Goal: Task Accomplishment & Management: Manage account settings

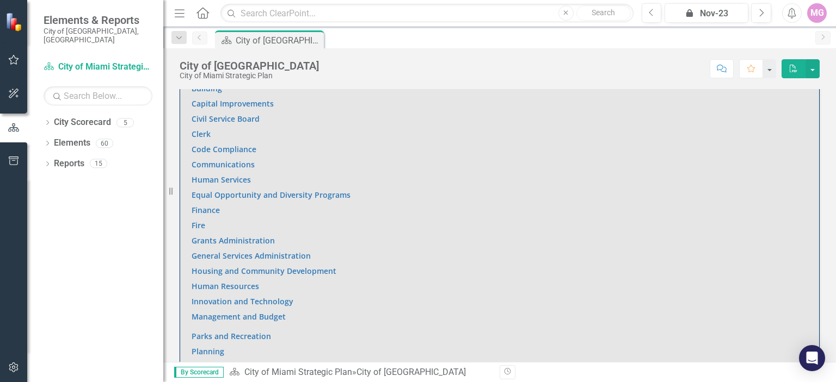
scroll to position [701, 0]
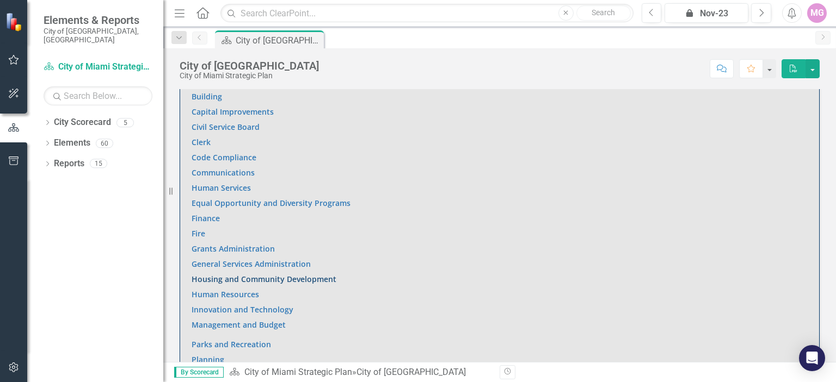
click at [312, 275] on link "Housing and Community Development" at bounding box center [263, 279] width 145 height 10
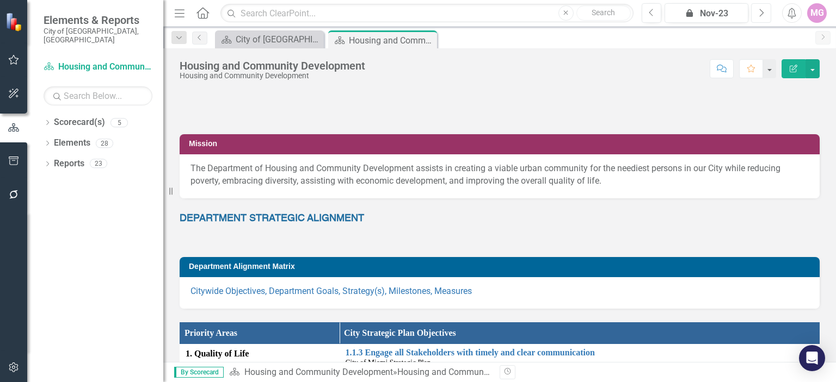
click at [760, 9] on icon "Next" at bounding box center [761, 13] width 6 height 10
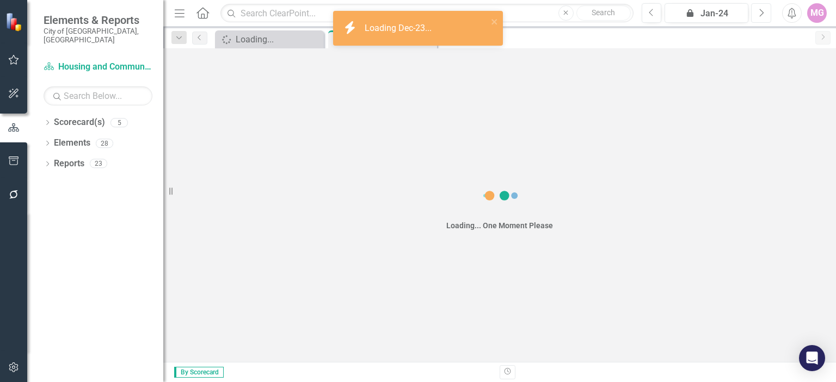
click at [760, 9] on icon "Next" at bounding box center [761, 13] width 6 height 10
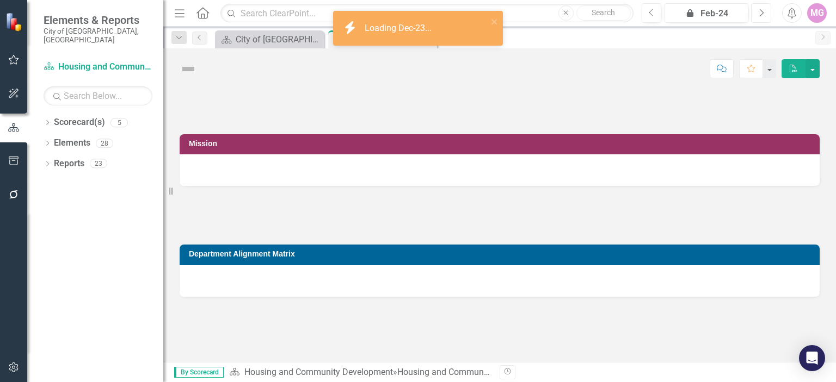
click at [760, 9] on icon "Next" at bounding box center [761, 13] width 6 height 10
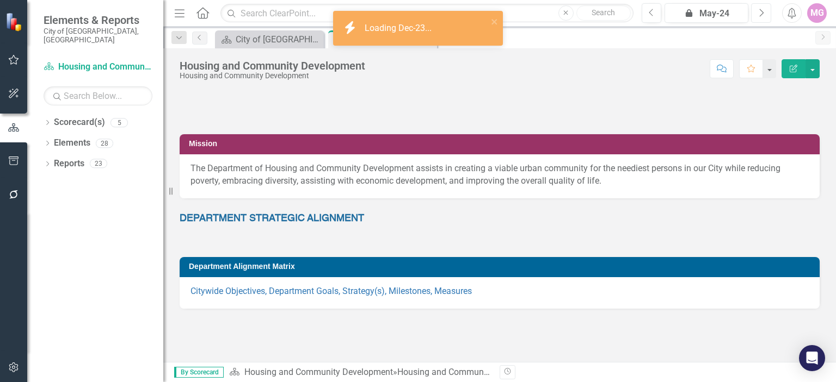
click at [760, 9] on icon "Next" at bounding box center [761, 13] width 6 height 10
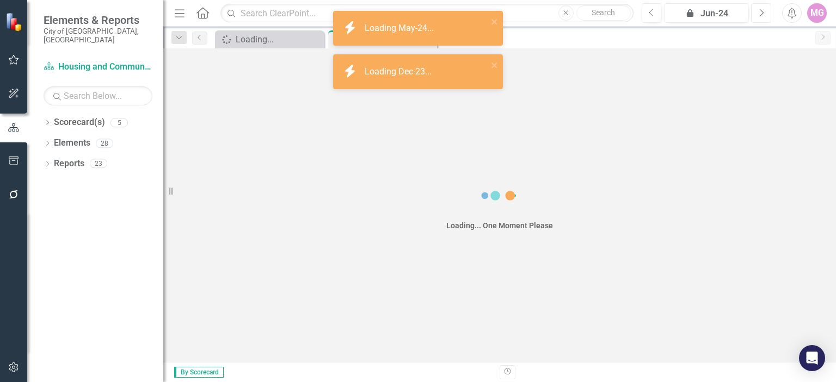
click at [760, 9] on icon "Next" at bounding box center [761, 13] width 6 height 10
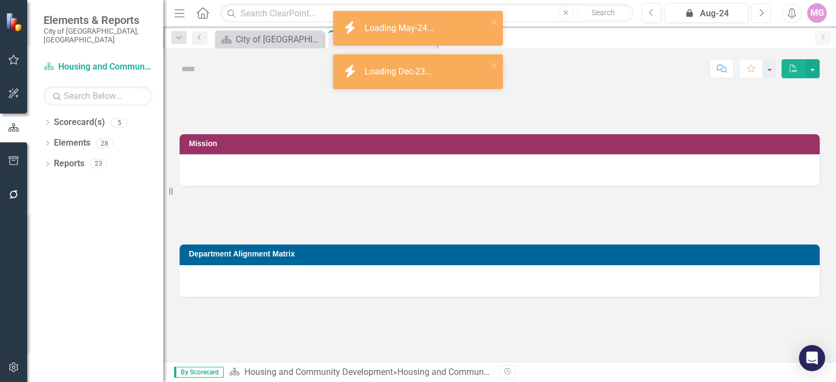
click at [760, 9] on icon "Next" at bounding box center [761, 13] width 6 height 10
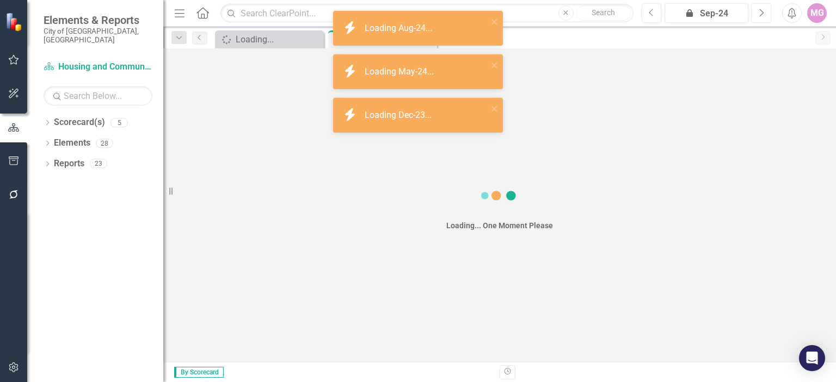
click at [760, 9] on icon "Next" at bounding box center [761, 13] width 6 height 10
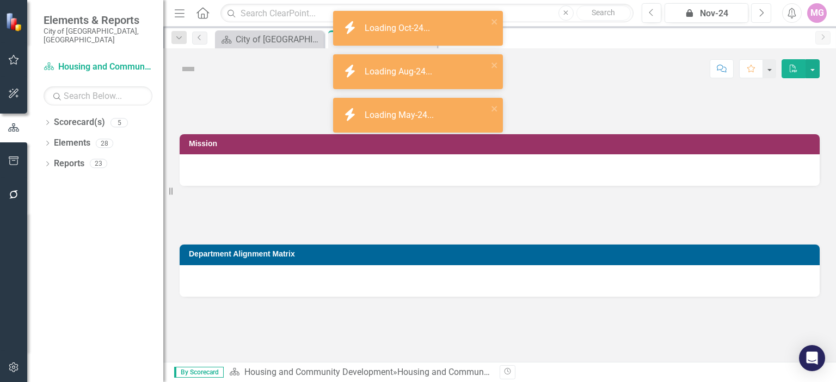
click at [760, 9] on icon "Next" at bounding box center [761, 13] width 6 height 10
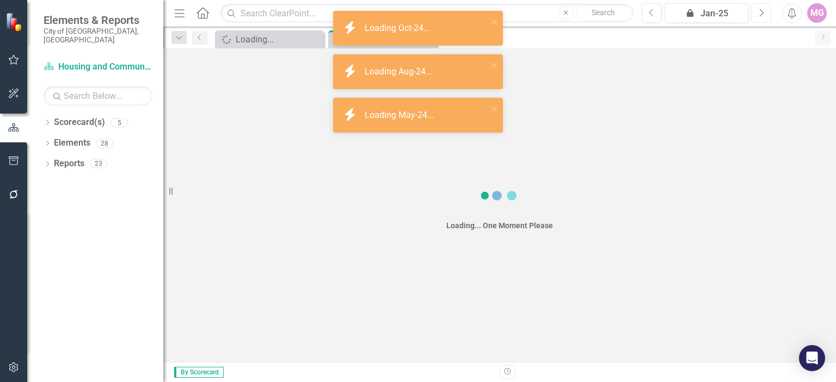
click at [760, 9] on icon "Next" at bounding box center [761, 13] width 6 height 10
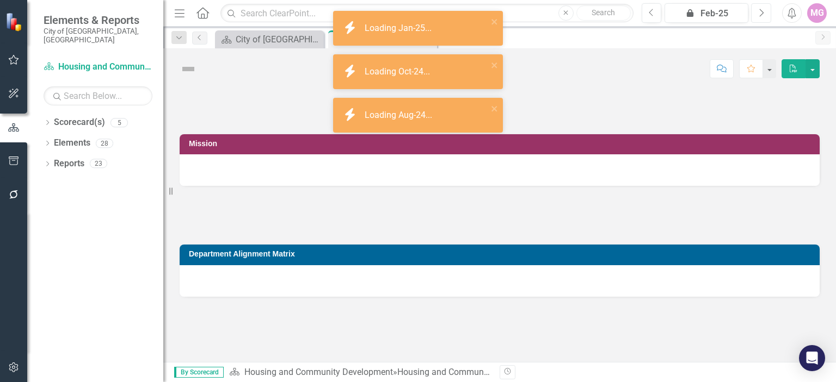
click at [760, 9] on icon "Next" at bounding box center [761, 13] width 6 height 10
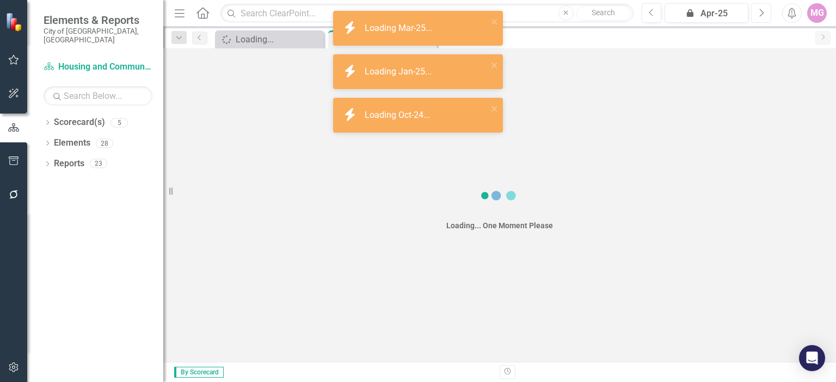
click at [760, 9] on icon "Next" at bounding box center [761, 13] width 6 height 10
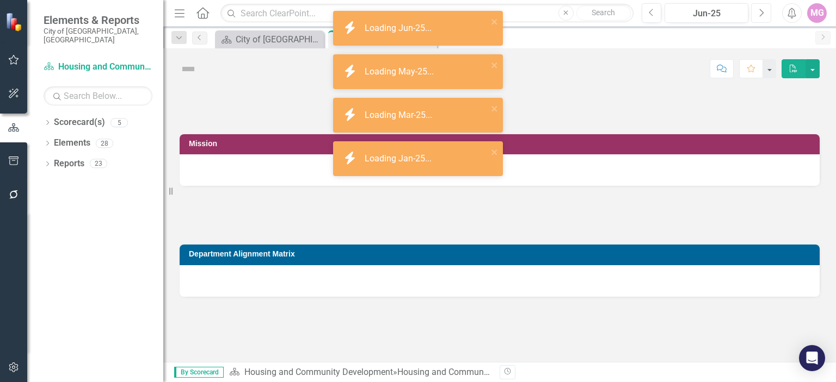
click at [760, 9] on icon "Next" at bounding box center [761, 13] width 6 height 10
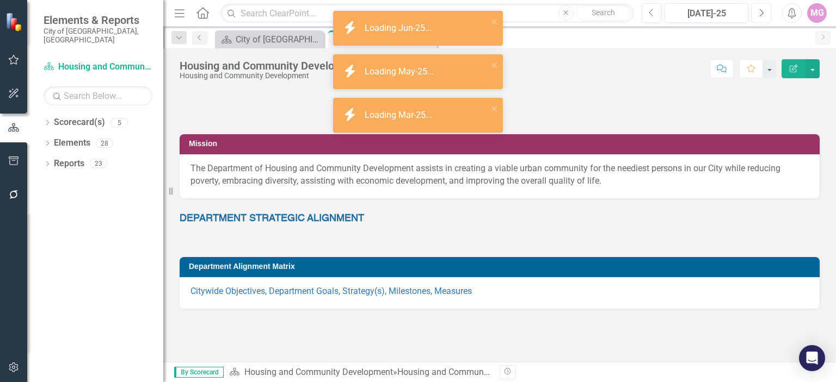
click at [760, 9] on icon "Next" at bounding box center [761, 13] width 6 height 10
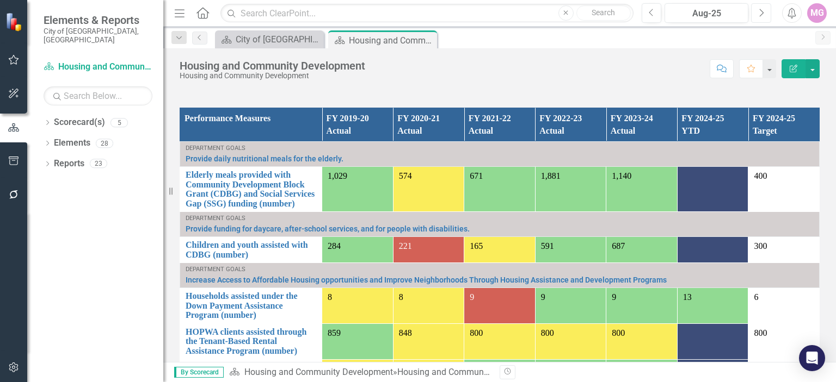
scroll to position [796, 0]
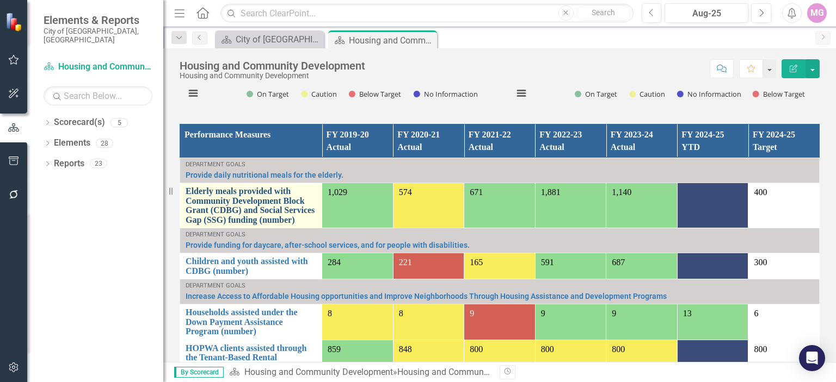
click at [205, 197] on link "Elderly meals provided with Community Development Block Grant (CDBG) and Social…" at bounding box center [250, 206] width 131 height 38
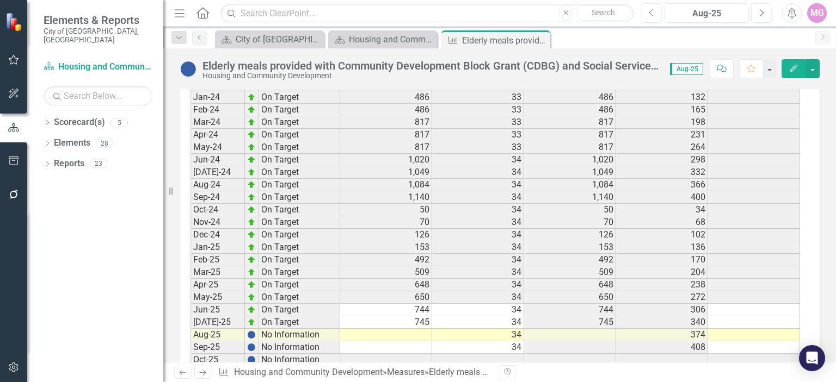
scroll to position [1650, 0]
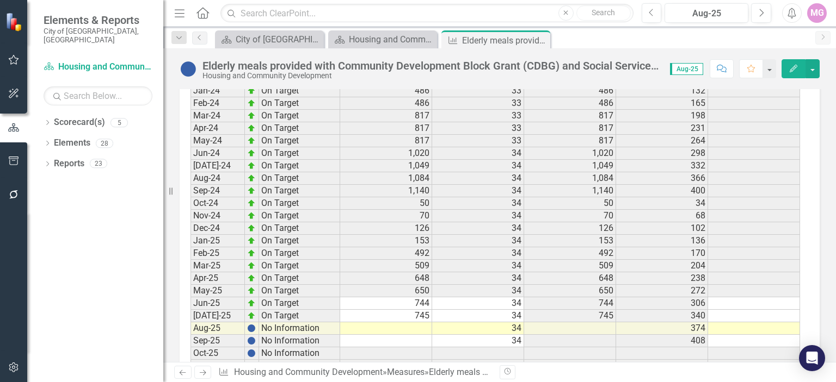
click at [415, 323] on td at bounding box center [386, 329] width 92 height 13
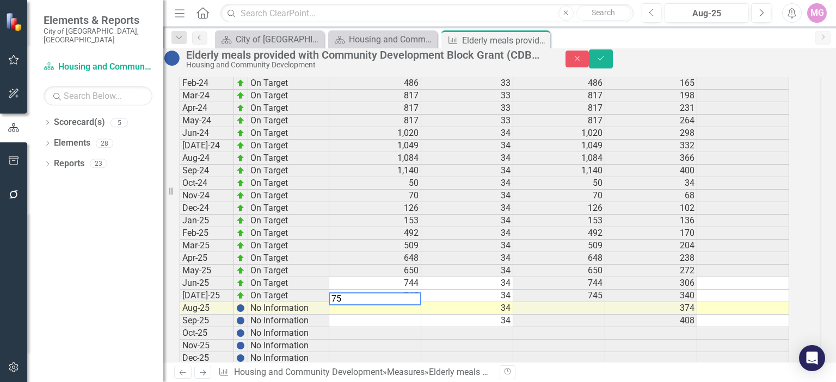
type textarea "758"
click at [605, 62] on icon "Save" at bounding box center [601, 58] width 10 height 8
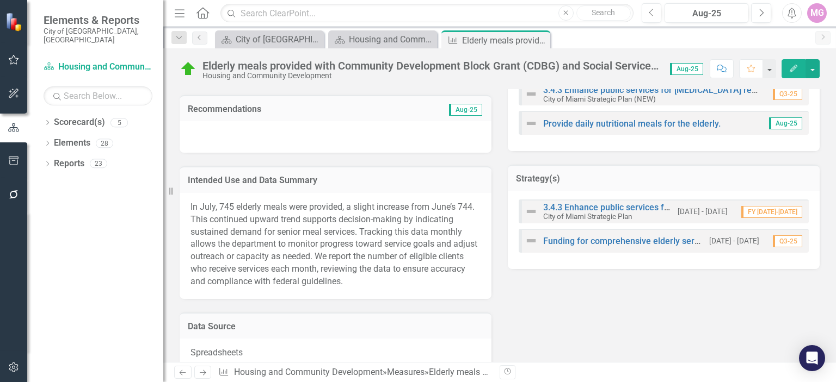
scroll to position [418, 0]
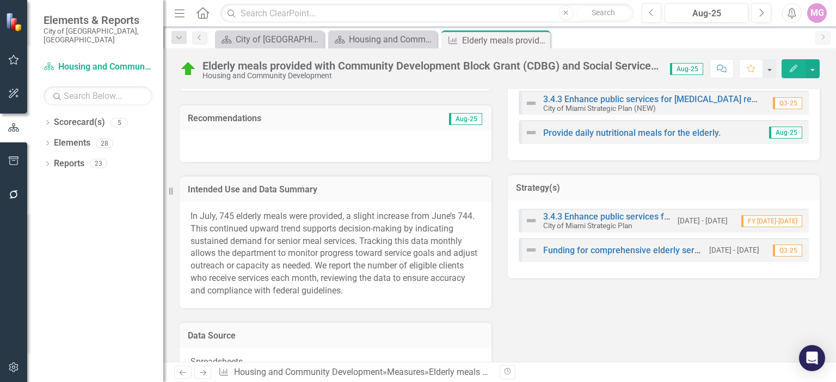
click at [259, 244] on span "In July, 745 elderly meals were provided, a slight increase from June’s 744. Th…" at bounding box center [333, 253] width 287 height 85
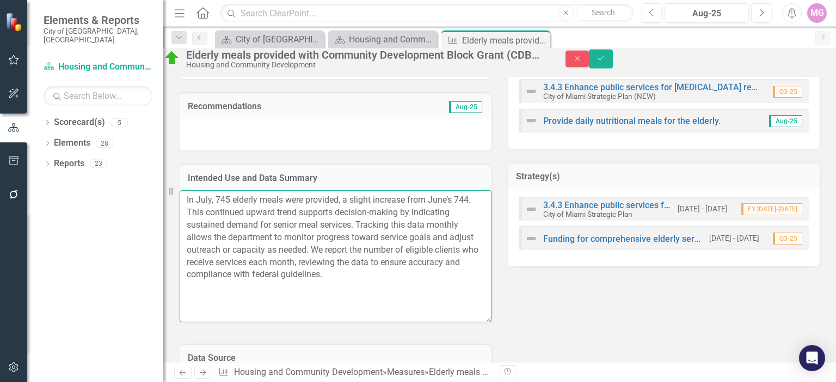
drag, startPoint x: 194, startPoint y: 202, endPoint x: 256, endPoint y: 293, distance: 110.0
click at [256, 293] on textarea "In July, 745 elderly meals were provided, a slight increase from June’s 744. Th…" at bounding box center [336, 256] width 312 height 132
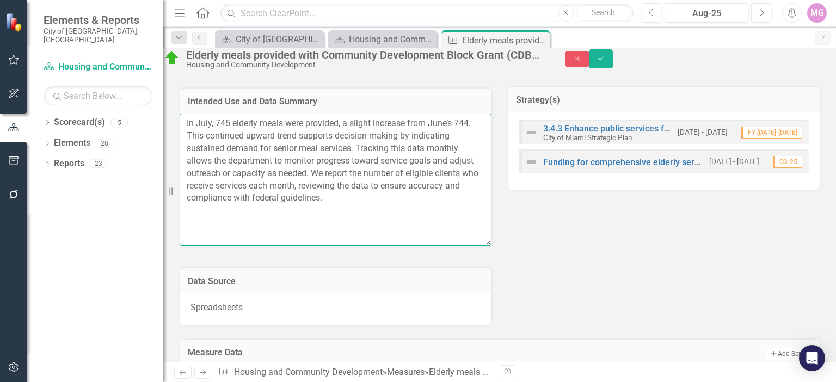
scroll to position [496, 0]
paste textarea ". In August, the number increased to 758 meals, reflec"
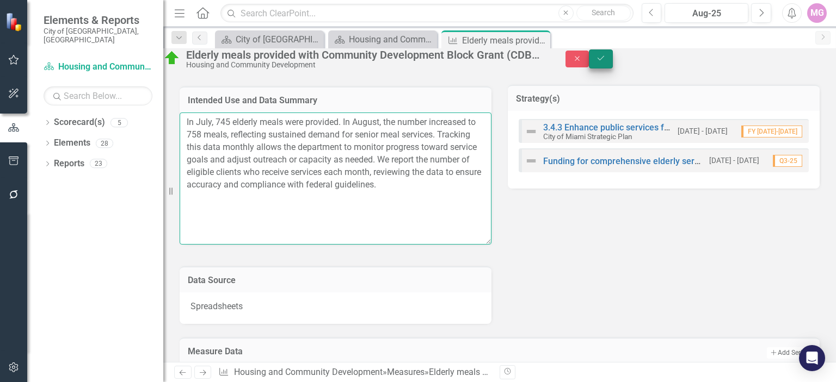
type textarea "In July, 745 elderly meals were provided. In August, the number increased to 75…"
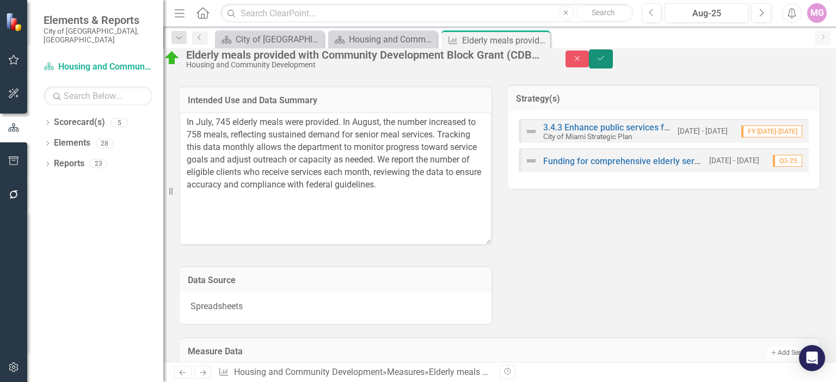
click at [605, 62] on icon "Save" at bounding box center [601, 58] width 10 height 8
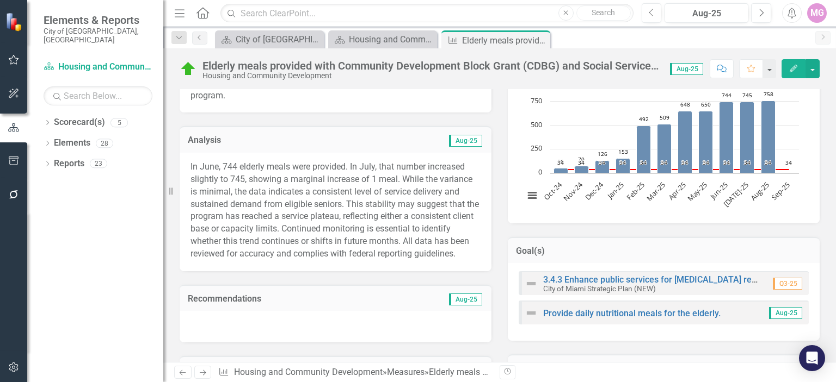
scroll to position [231, 0]
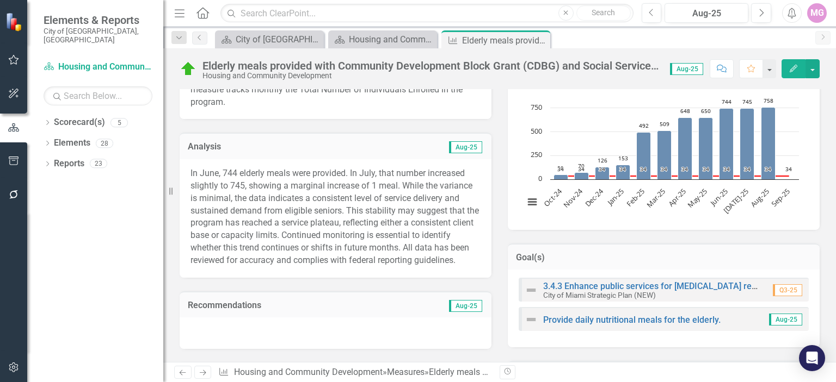
click at [335, 187] on p "In June, 744 elderly meals were provided. In July, that number increased slight…" at bounding box center [335, 218] width 290 height 100
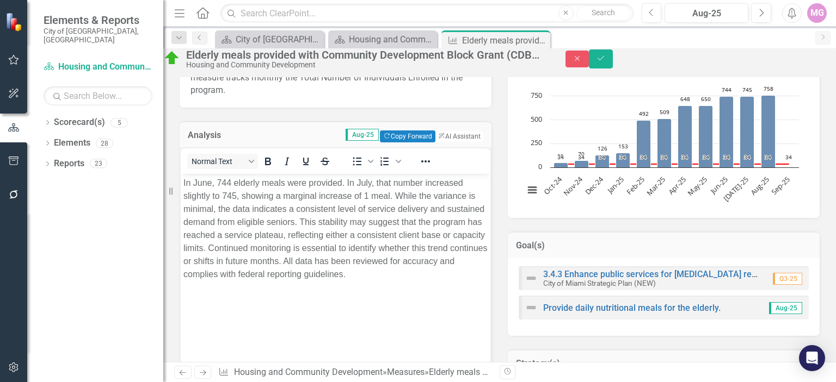
scroll to position [0, 0]
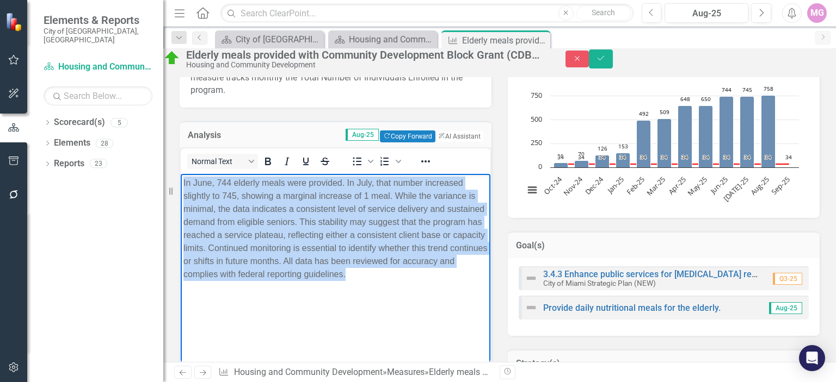
drag, startPoint x: 184, startPoint y: 183, endPoint x: 398, endPoint y: 285, distance: 237.2
click at [398, 281] on p "In June, 744 elderly meals were provided. In July, that number increased slight…" at bounding box center [335, 229] width 304 height 104
copy p "In June, 744 elderly meals were provided. In July, that number increased slight…"
paste body "Rich Text Area. Press ALT-0 for help."
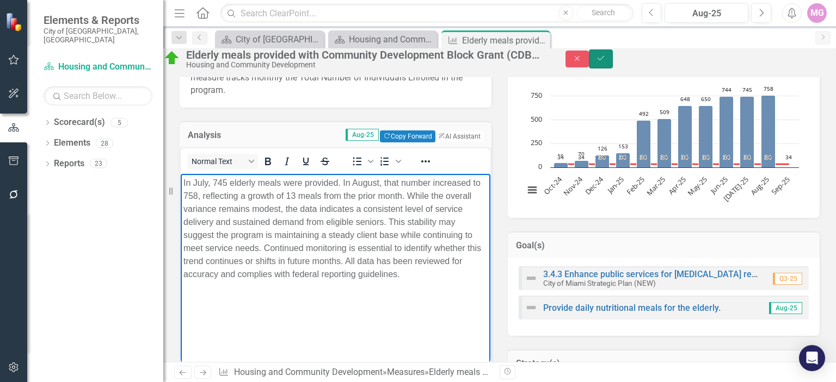
click at [605, 62] on icon "Save" at bounding box center [601, 58] width 10 height 8
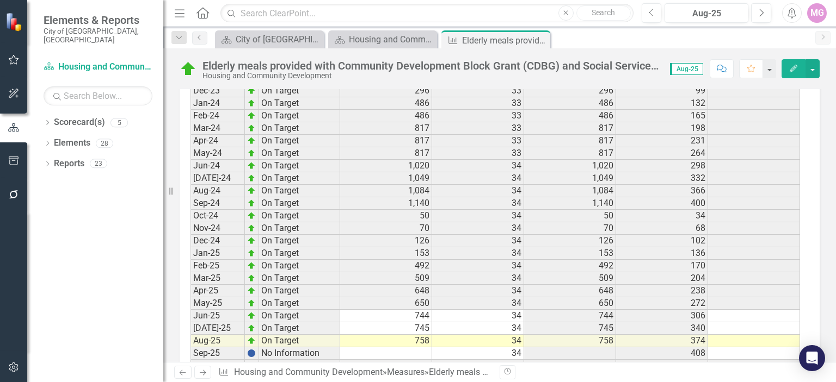
scroll to position [1662, 0]
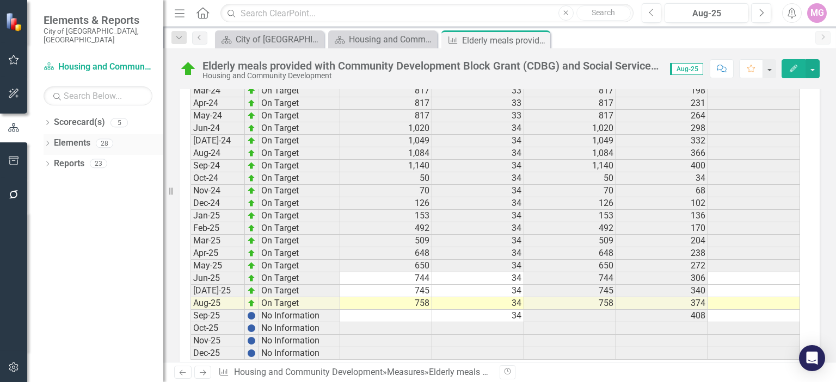
click at [81, 137] on link "Elements" at bounding box center [72, 143] width 36 height 13
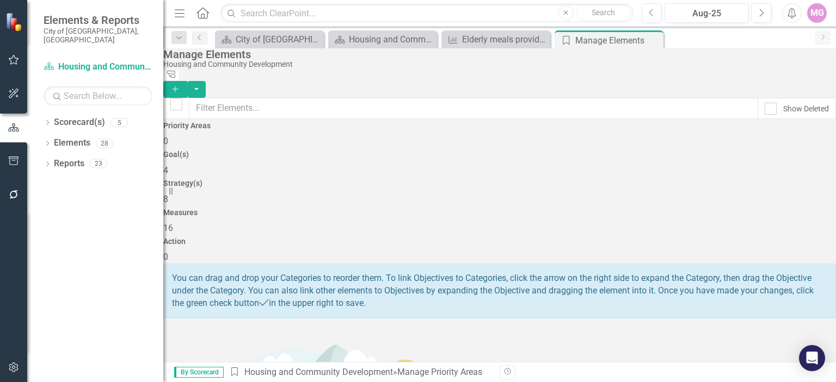
click at [173, 223] on span "16" at bounding box center [168, 228] width 10 height 10
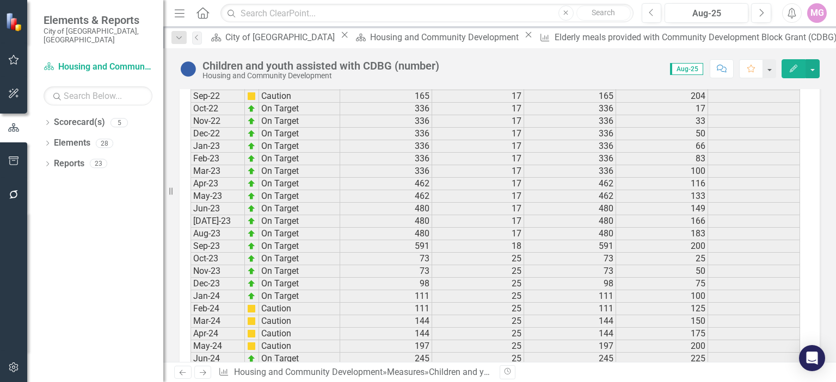
scroll to position [1684, 0]
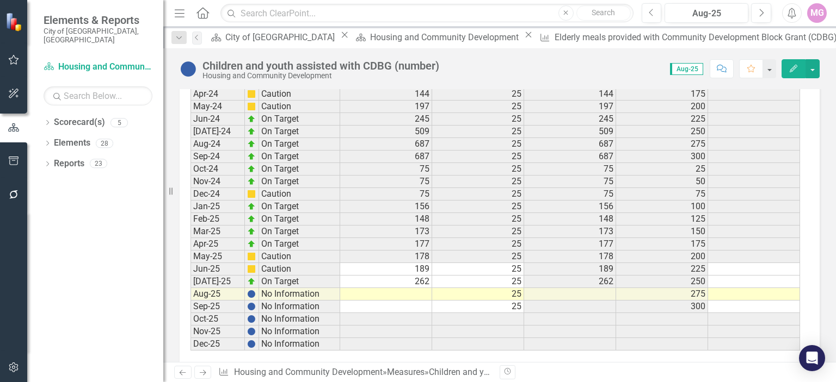
click at [418, 288] on td at bounding box center [386, 294] width 92 height 13
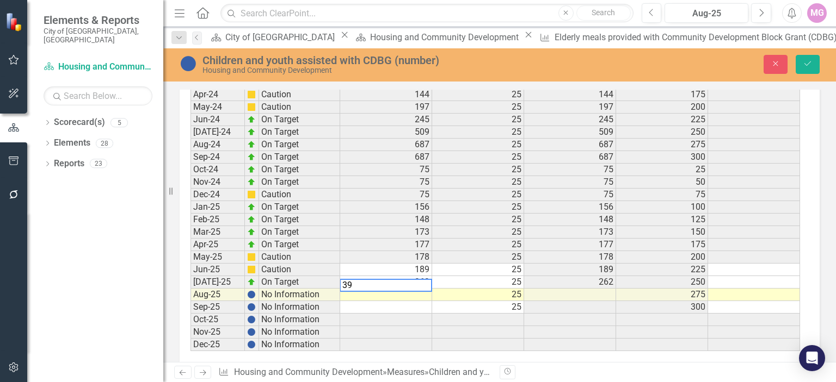
type textarea "394"
click at [813, 65] on button "Save" at bounding box center [807, 64] width 24 height 19
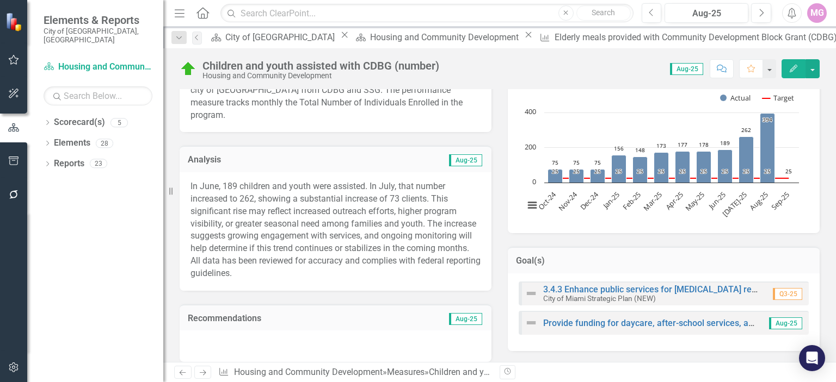
scroll to position [234, 0]
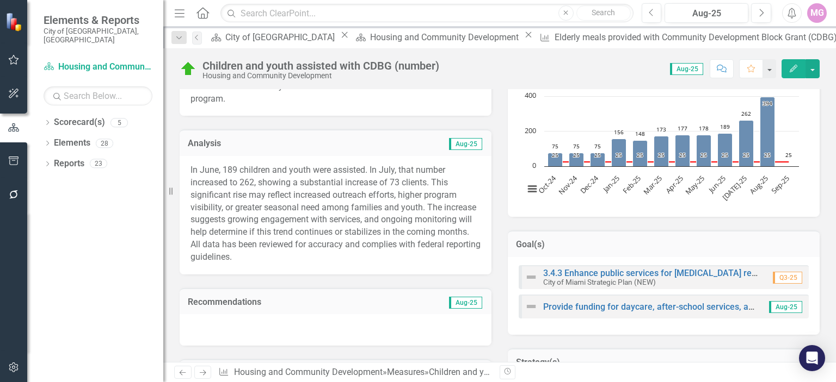
click at [337, 197] on p "In June, 189 children and youth were assisted. In July, that number increased t…" at bounding box center [335, 214] width 290 height 100
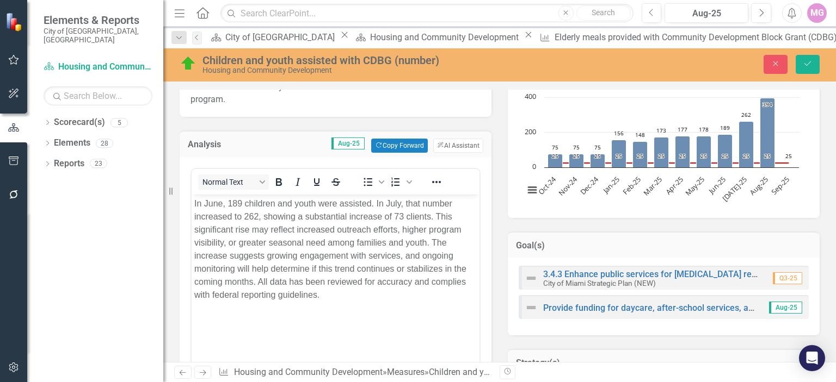
scroll to position [0, 0]
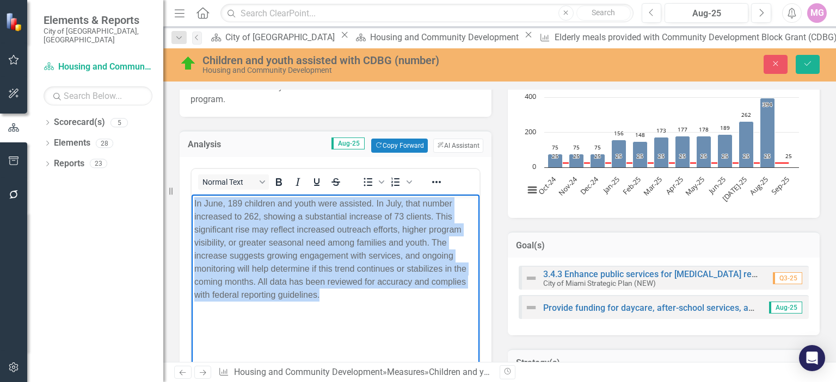
drag, startPoint x: 195, startPoint y: 203, endPoint x: 403, endPoint y: 313, distance: 235.5
click at [403, 313] on body "In June, 189 children and youth were assisted. In July, that number increased t…" at bounding box center [335, 275] width 288 height 163
copy p "In June, 189 children and youth were assisted. In July, that number increased t…"
paste body "Rich Text Area. Press ALT-0 for help."
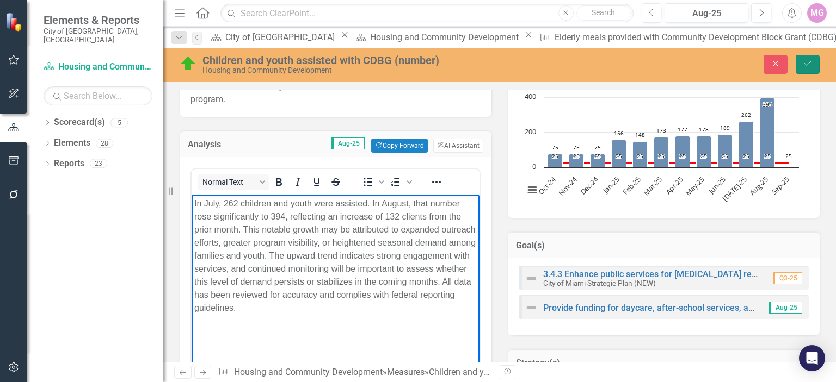
click at [803, 60] on icon "Save" at bounding box center [807, 64] width 10 height 8
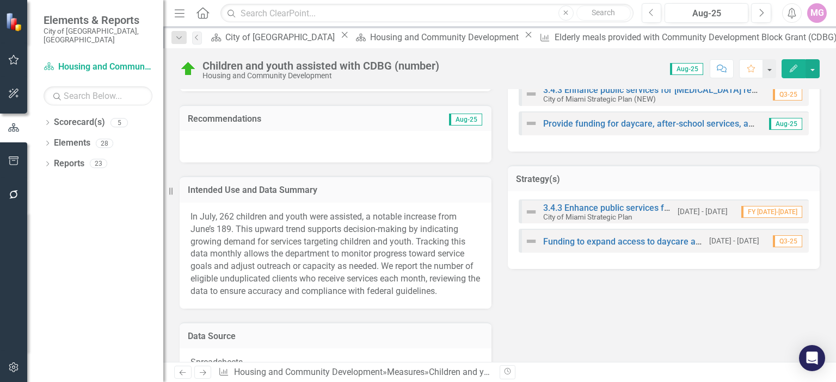
scroll to position [420, 0]
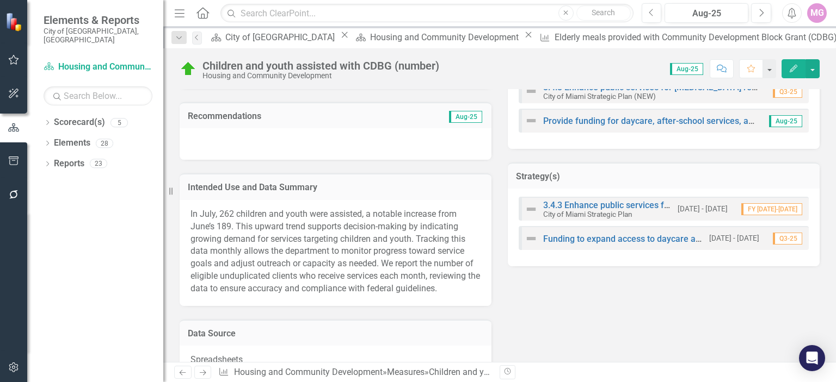
click at [330, 254] on span "In July, 262 children and youth were assisted, a notable increase from June’s 1…" at bounding box center [334, 251] width 289 height 85
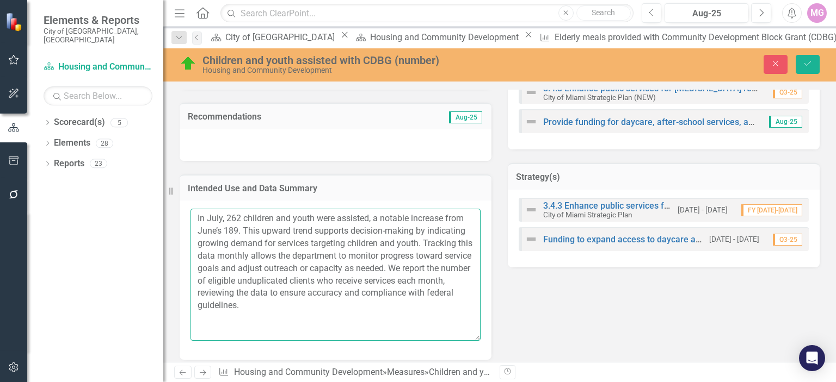
drag, startPoint x: 195, startPoint y: 218, endPoint x: 314, endPoint y: 310, distance: 150.8
click at [314, 310] on textarea "In July, 262 children and youth were assisted, a notable increase from June’s 1…" at bounding box center [335, 275] width 290 height 132
paste textarea ". In August, the number increased to 394, reflecting an increase in services pr…"
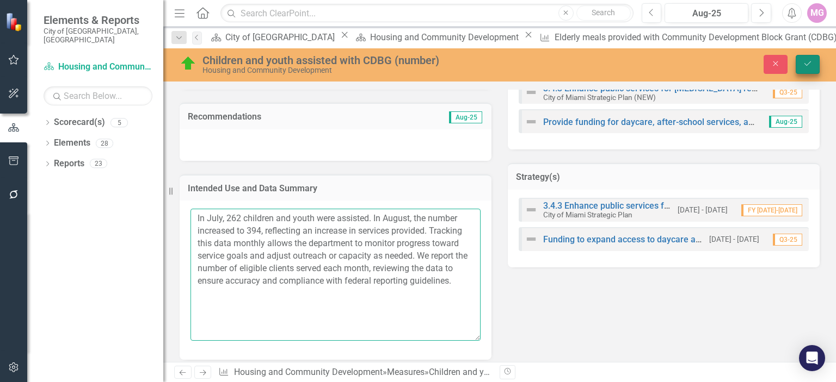
type textarea "In July, 262 children and youth were assisted. In August, the number increased …"
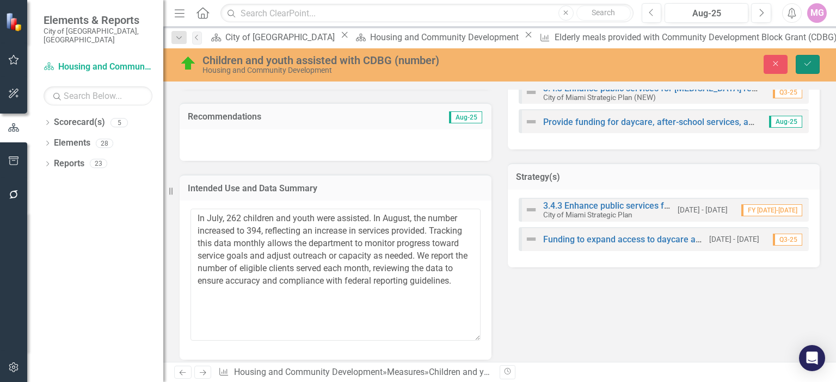
click at [808, 65] on icon "Save" at bounding box center [807, 64] width 10 height 8
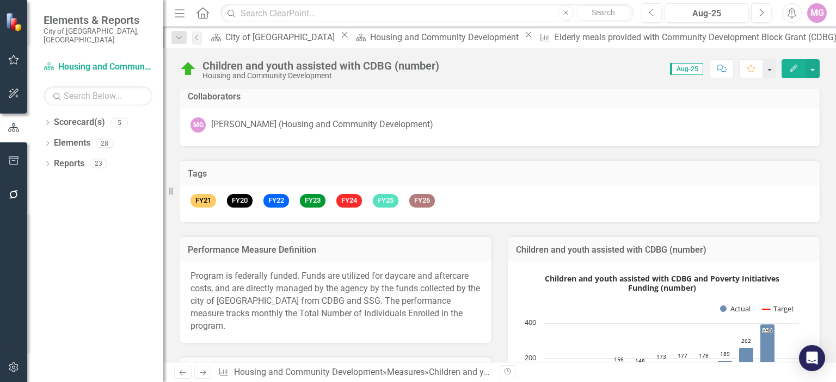
scroll to position [0, 0]
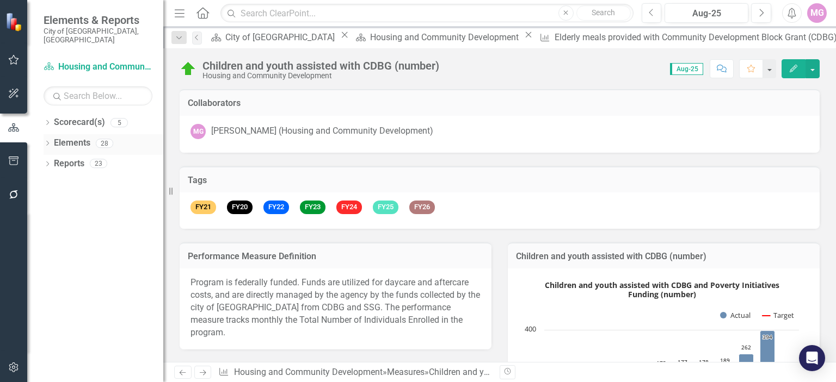
click at [91, 138] on div "Elements 28" at bounding box center [108, 144] width 109 height 21
click at [58, 137] on link "Elements" at bounding box center [72, 143] width 36 height 13
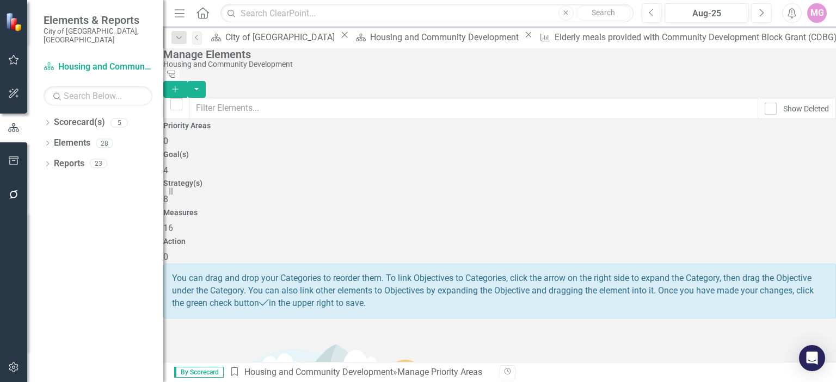
click at [173, 223] on span "16" at bounding box center [168, 228] width 10 height 10
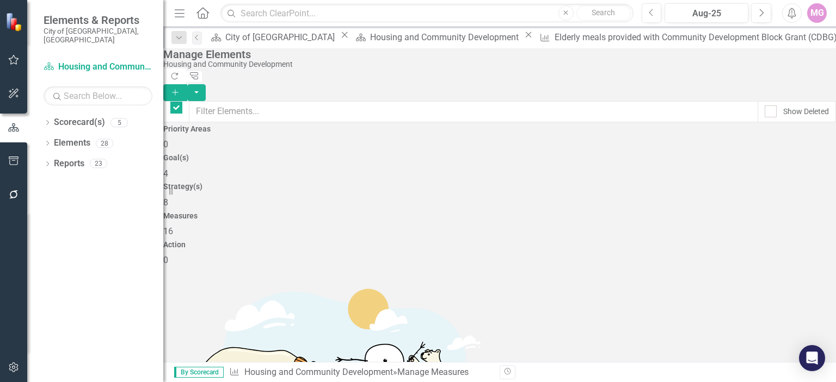
checkbox input "false"
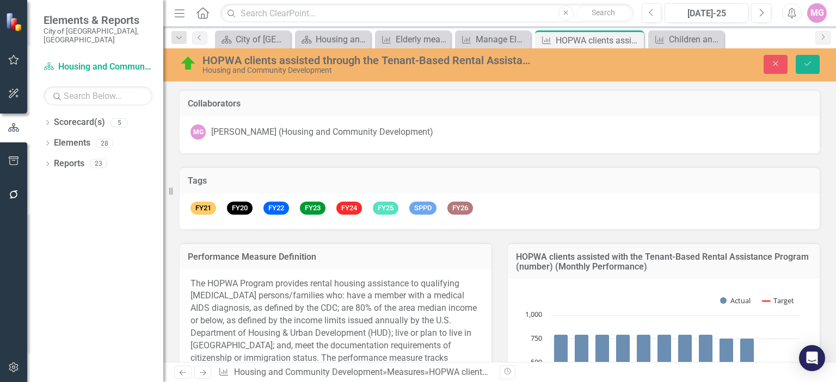
scroll to position [1759, 0]
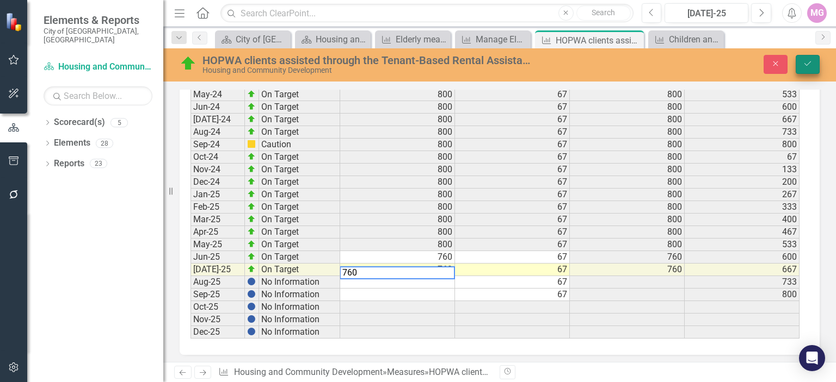
type textarea "760"
click at [812, 63] on icon "Save" at bounding box center [807, 64] width 10 height 8
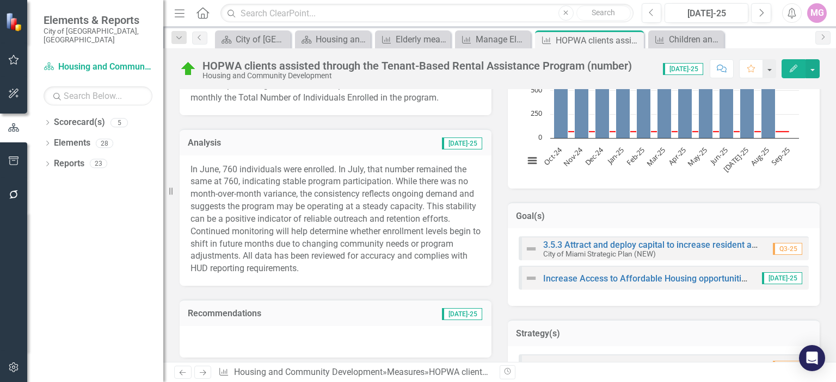
scroll to position [279, 0]
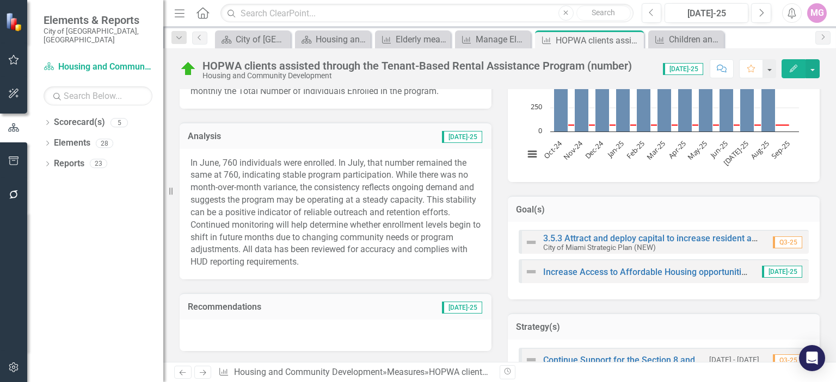
click at [225, 187] on p "In June, 760 individuals were enrolled. In July, that number remained the same …" at bounding box center [335, 213] width 290 height 112
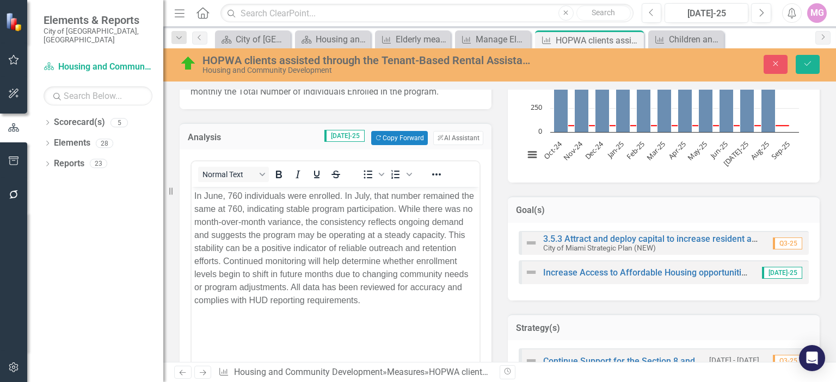
scroll to position [0, 0]
click at [222, 195] on p "In June, 760 individuals were enrolled. In July, that number remained the same …" at bounding box center [335, 249] width 282 height 118
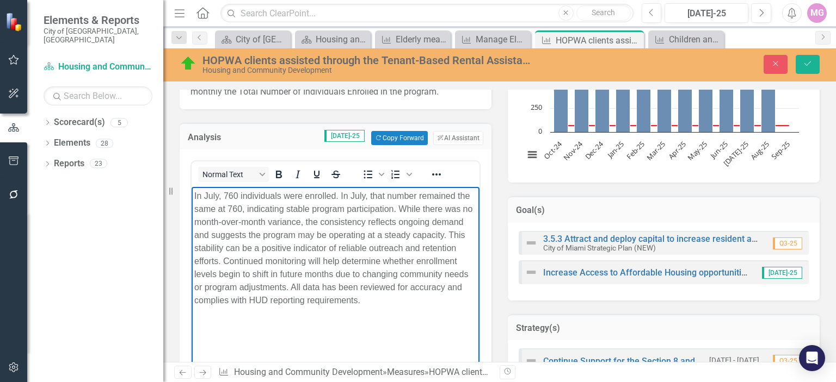
click at [364, 196] on p "In July, 760 individuals were enrolled. In July, that number remained the same …" at bounding box center [335, 249] width 282 height 118
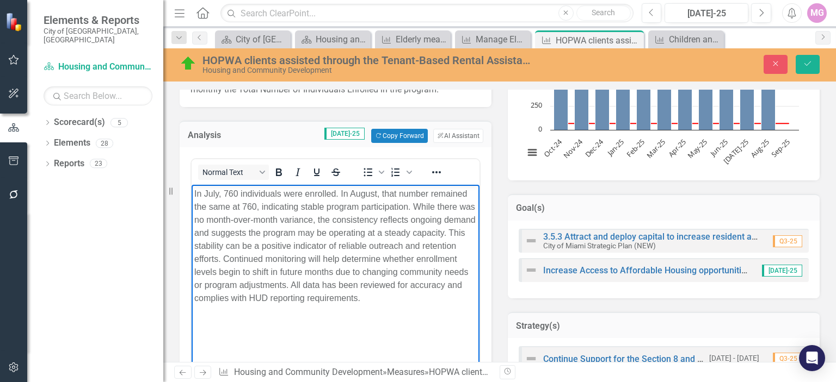
scroll to position [281, 0]
click at [811, 71] on button "Save" at bounding box center [807, 64] width 24 height 19
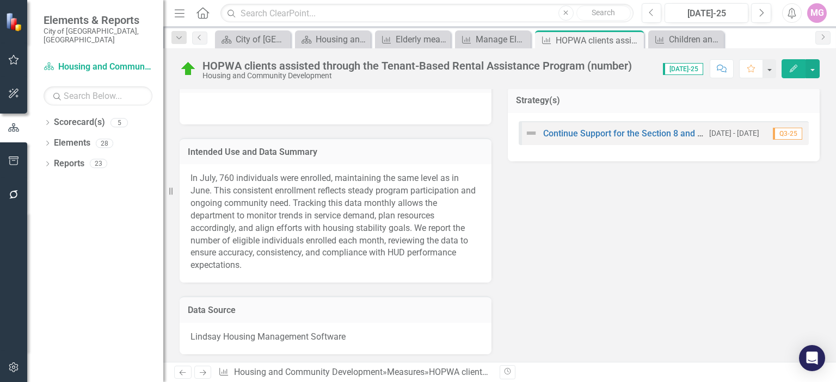
scroll to position [511, 0]
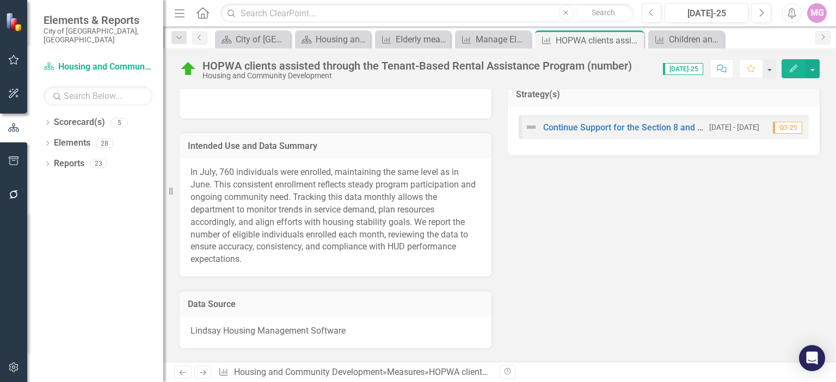
click at [212, 174] on span "In July, 760 individuals were enrolled, maintaining the same level as in June. …" at bounding box center [332, 215] width 285 height 97
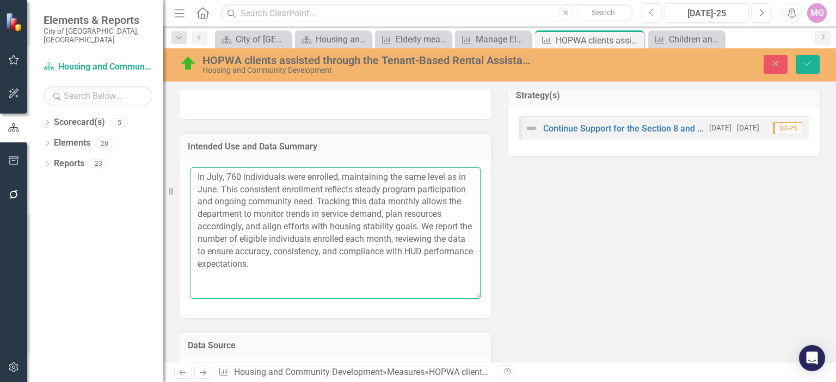
click at [222, 175] on textarea "In July, 760 individuals were enrolled, maintaining the same level as in June. …" at bounding box center [335, 234] width 290 height 132
click at [226, 187] on textarea "In August, 760 individuals were enrolled, maintaining the same level as in June…" at bounding box center [335, 234] width 290 height 132
type textarea "In August, 760 individuals were enrolled, maintaining the same level as in July…"
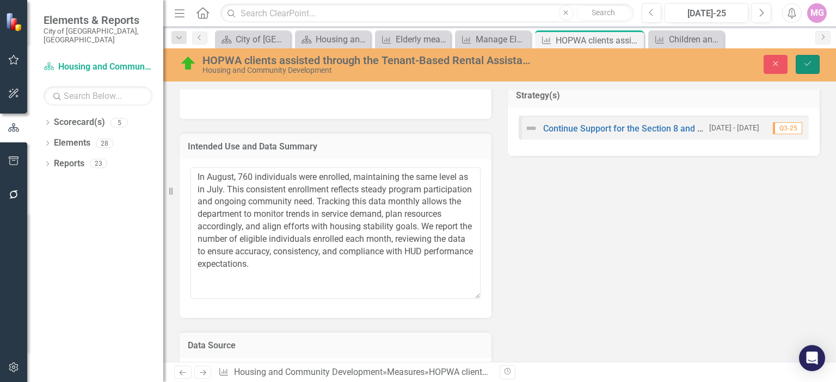
click at [811, 69] on button "Save" at bounding box center [807, 64] width 24 height 19
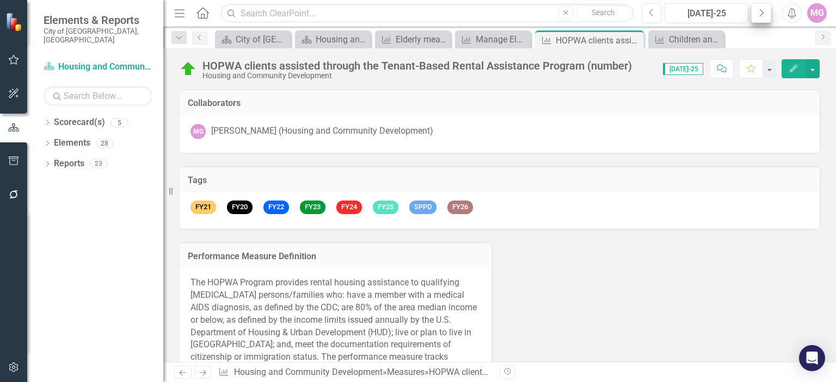
click at [763, 16] on icon "Next" at bounding box center [761, 13] width 6 height 10
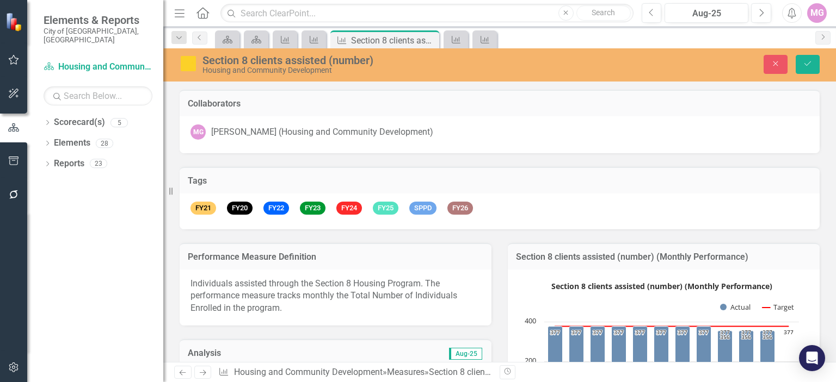
scroll to position [480, 0]
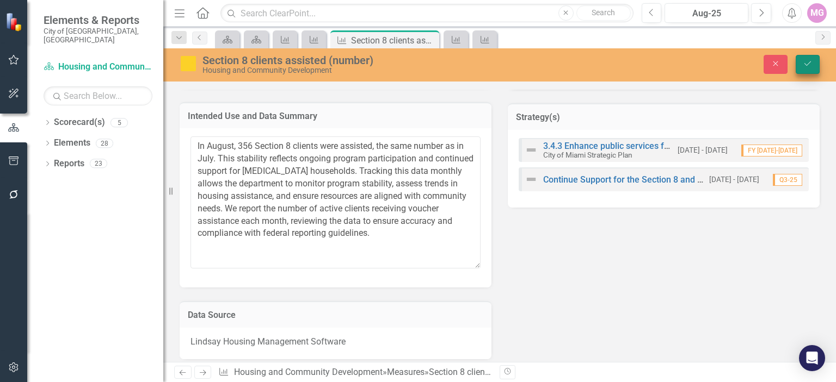
type textarea "In August, 356 Section 8 clients were assisted, the same number as in July. Thi…"
click at [806, 68] on button "Save" at bounding box center [807, 64] width 24 height 19
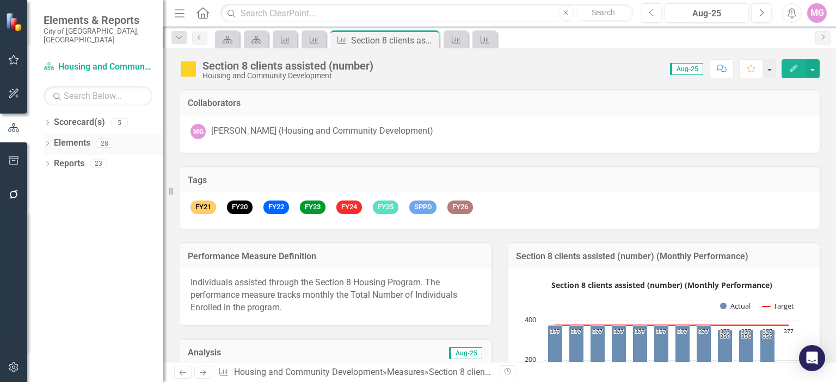
click at [70, 137] on link "Elements" at bounding box center [72, 143] width 36 height 13
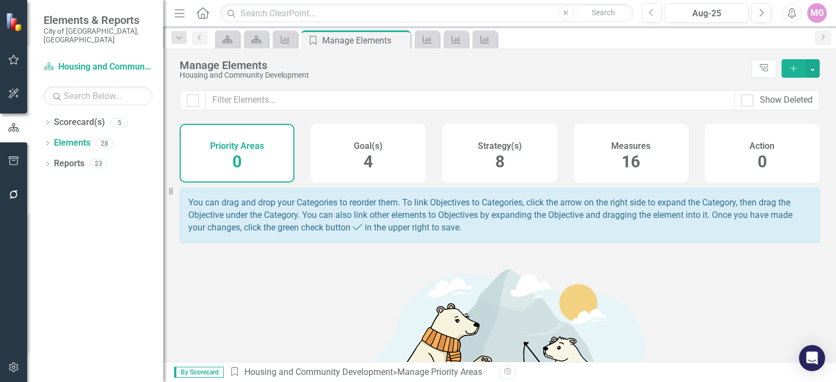
click at [621, 169] on span "16" at bounding box center [630, 161] width 18 height 19
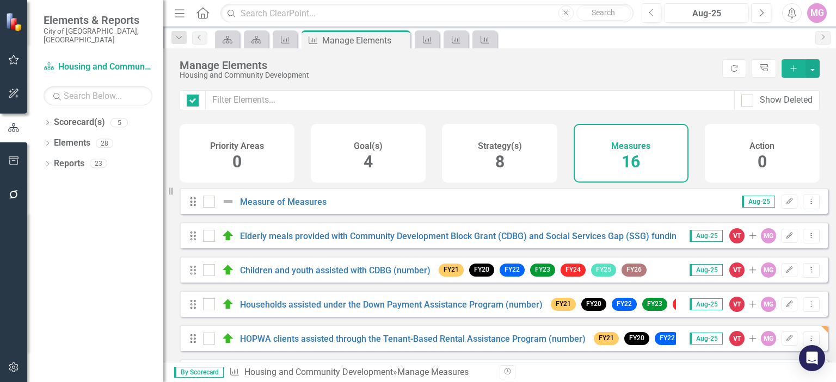
checkbox input "false"
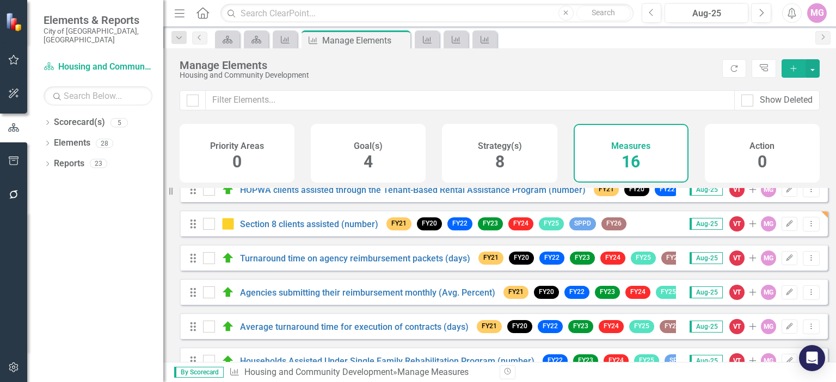
scroll to position [165, 0]
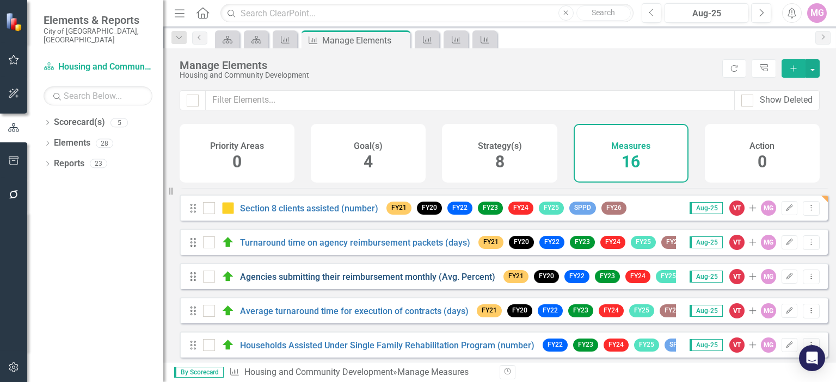
click at [322, 282] on link "Agencies submitting their reimbursement monthly (Avg. Percent)" at bounding box center [367, 277] width 255 height 10
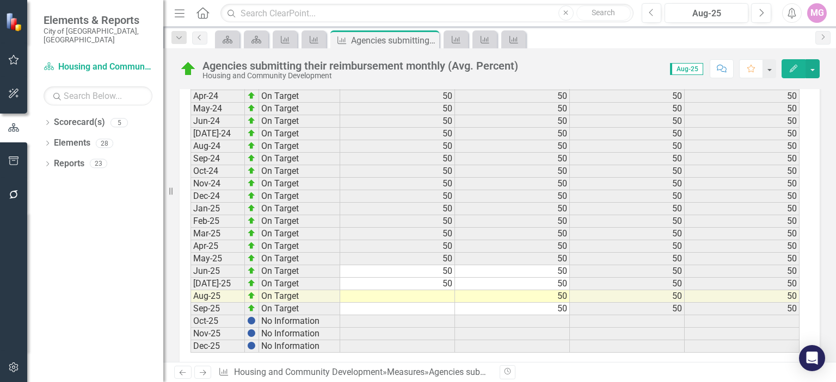
scroll to position [1585, 0]
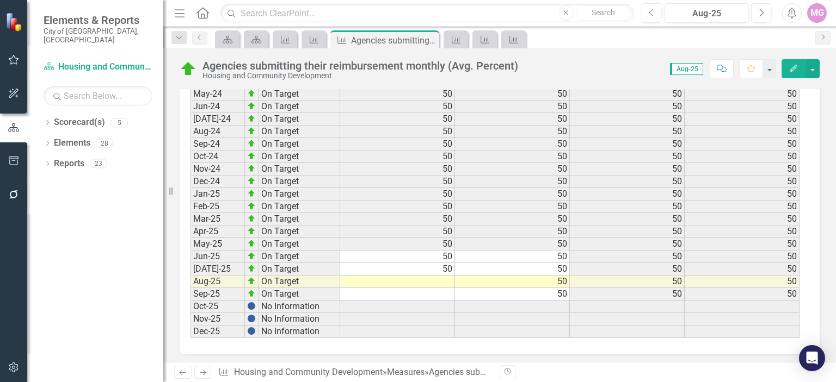
click at [437, 276] on td at bounding box center [397, 282] width 115 height 13
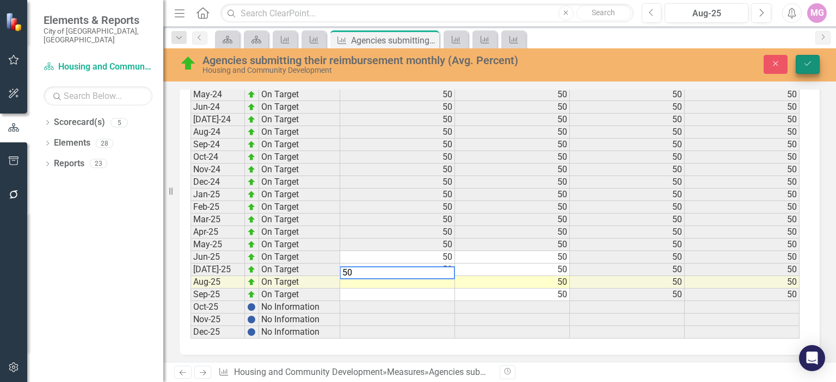
type textarea "50"
click at [805, 59] on button "Save" at bounding box center [807, 64] width 24 height 19
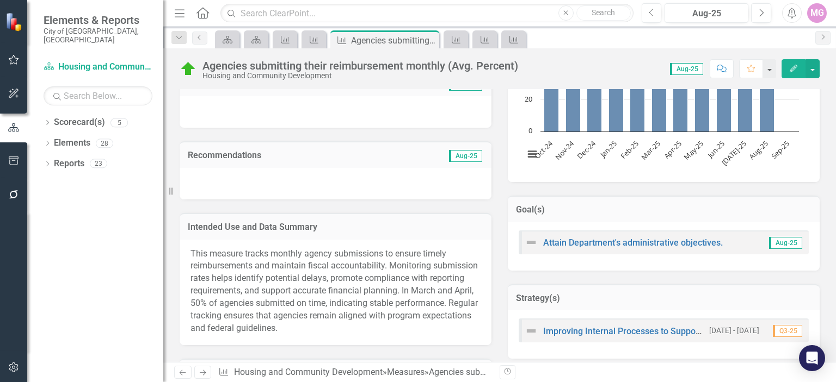
scroll to position [316, 0]
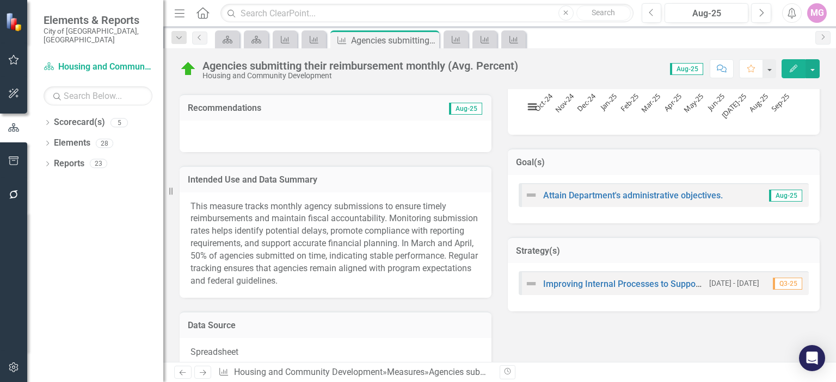
click at [396, 242] on span "This measure tracks monthly agency submissions to ensure timely reimbursements …" at bounding box center [333, 243] width 287 height 85
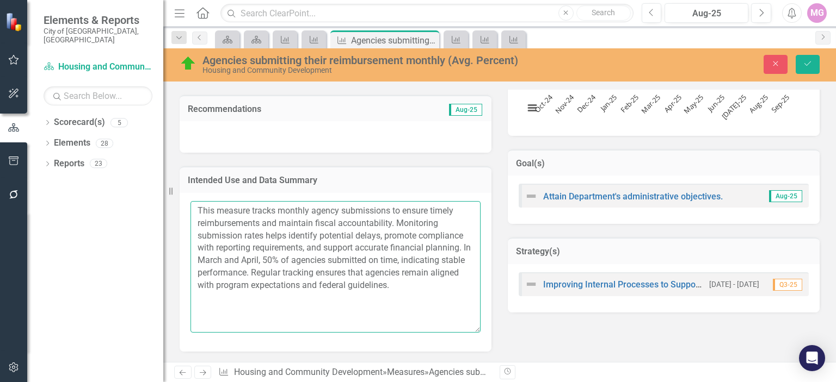
click at [230, 258] on textarea "This measure tracks monthly agency submissions to ensure timely reimbursements …" at bounding box center [335, 267] width 290 height 132
type textarea "This measure tracks monthly agency submissions to ensure timely reimbursements …"
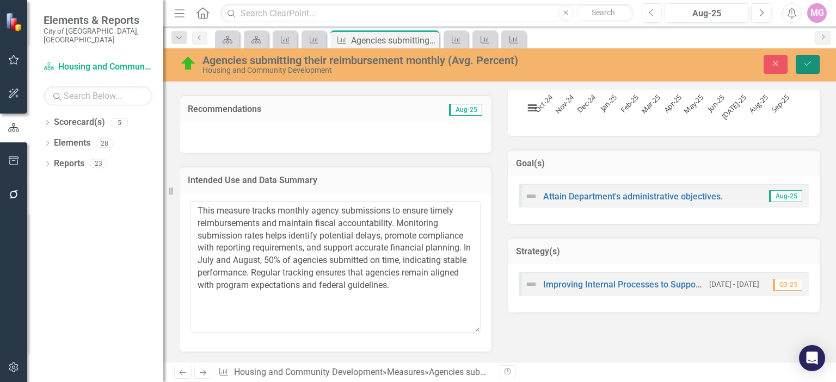
click at [807, 63] on icon "Save" at bounding box center [807, 64] width 10 height 8
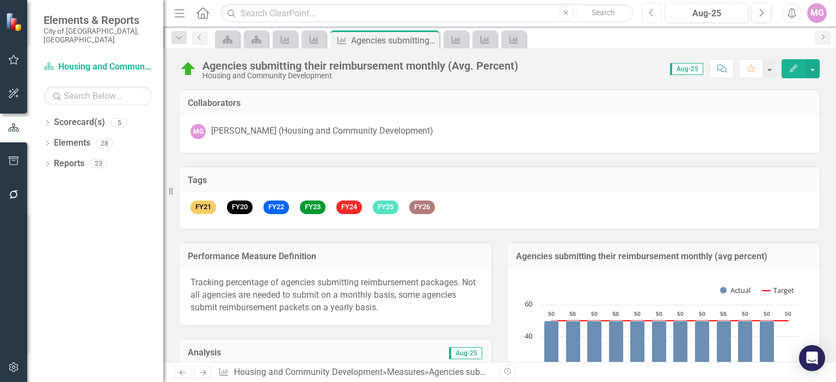
click at [653, 15] on icon "Previous" at bounding box center [651, 13] width 6 height 10
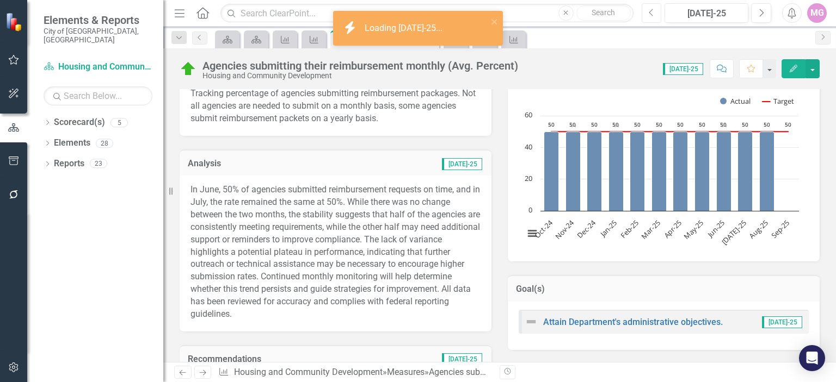
scroll to position [212, 0]
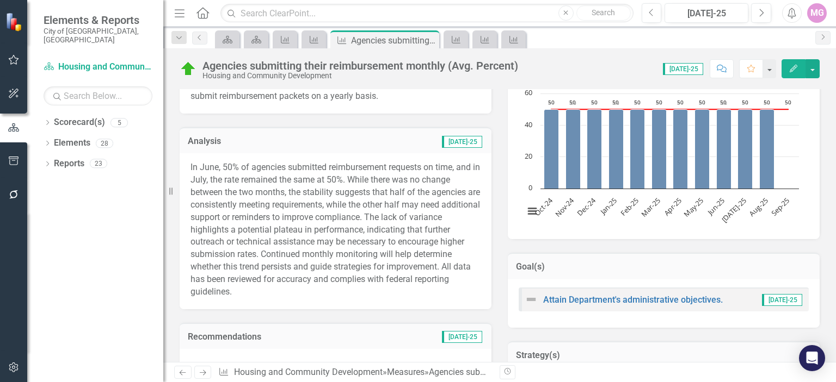
click at [265, 219] on p "In June, 50% of agencies submitted reimbursement requests on time, and in July,…" at bounding box center [335, 230] width 290 height 137
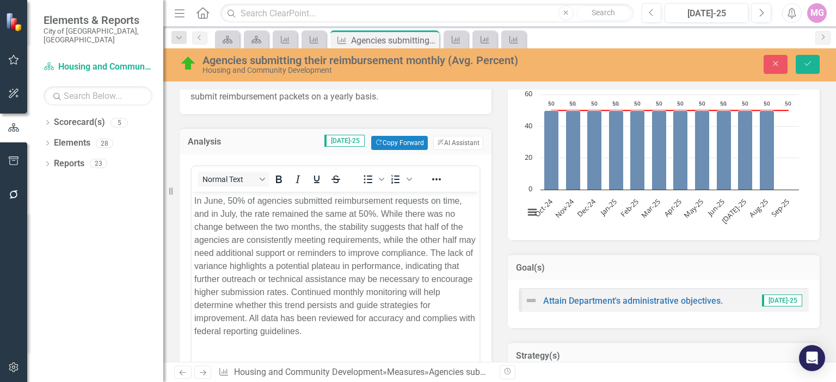
scroll to position [0, 0]
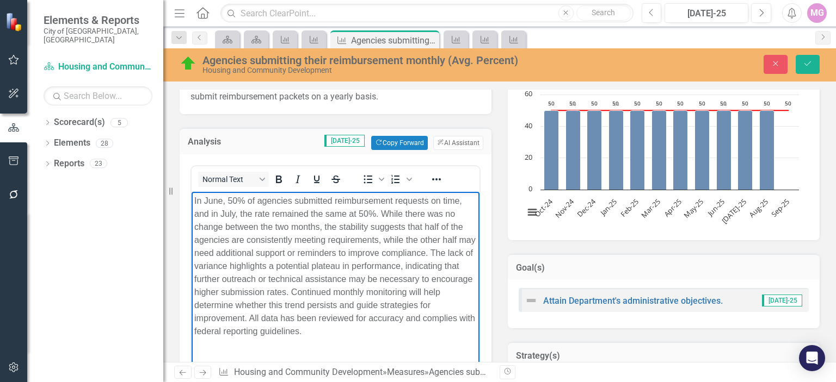
click at [195, 201] on p "In June, 50% of agencies submitted reimbursement requests on time, and in July,…" at bounding box center [335, 267] width 282 height 144
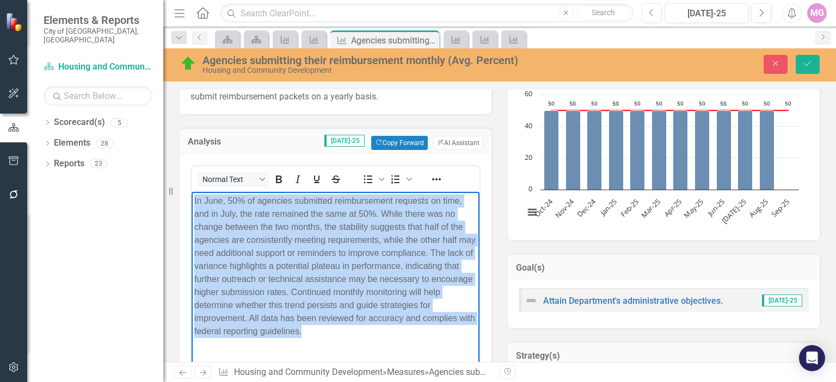
drag, startPoint x: 194, startPoint y: 202, endPoint x: 425, endPoint y: 336, distance: 267.9
click at [425, 336] on p "In June, 50% of agencies submitted reimbursement requests on time, and in July,…" at bounding box center [335, 267] width 282 height 144
copy p "In June, 50% of agencies submitted reimbursement requests on time, and in July,…"
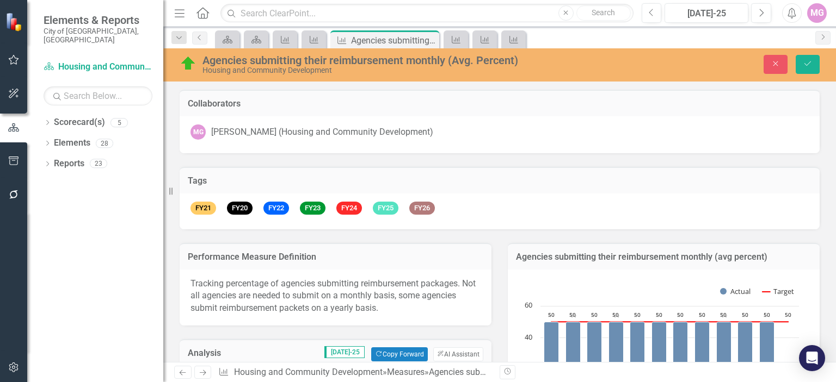
scroll to position [212, 0]
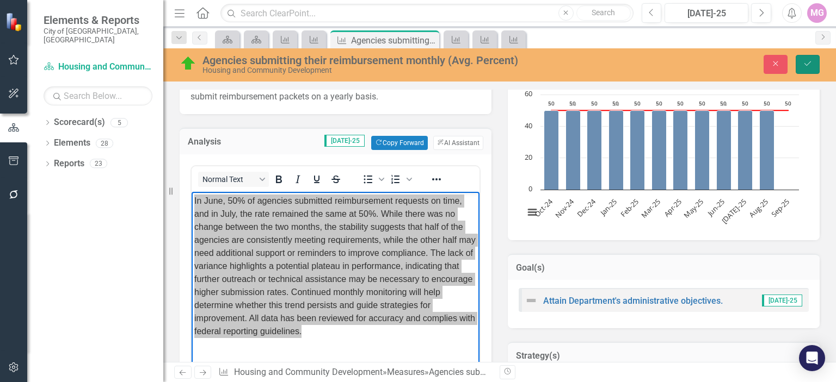
click at [809, 65] on icon "Save" at bounding box center [807, 64] width 10 height 8
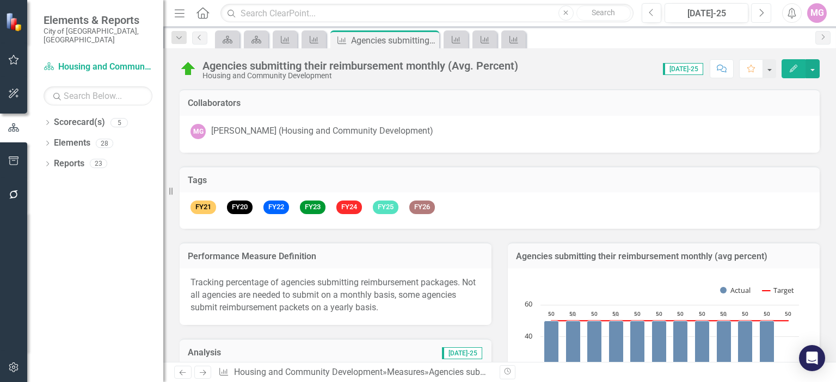
click at [761, 10] on icon "button" at bounding box center [761, 13] width 4 height 8
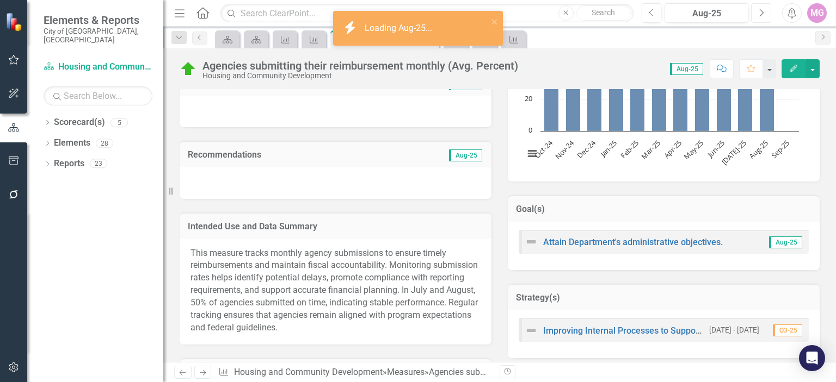
scroll to position [88, 0]
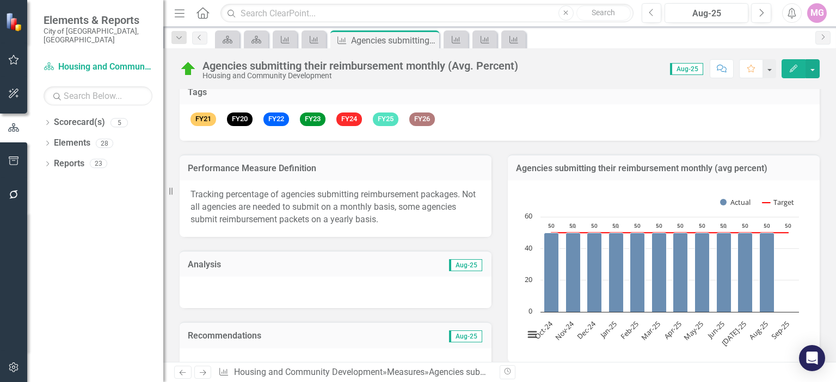
click at [229, 277] on div at bounding box center [336, 293] width 312 height 32
click at [224, 286] on div at bounding box center [336, 293] width 312 height 32
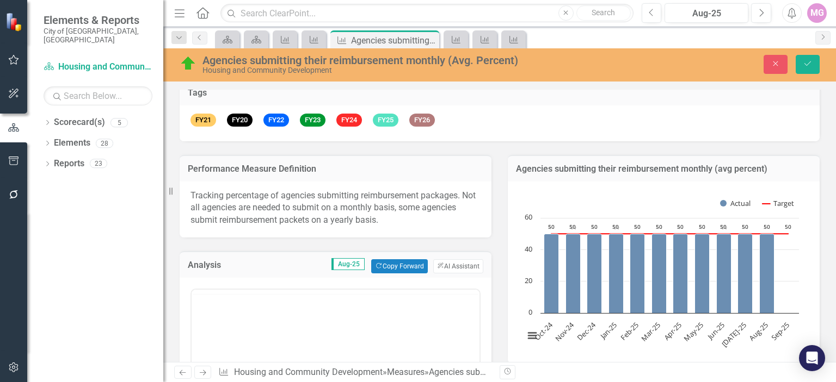
scroll to position [0, 0]
click at [212, 323] on p "Rich Text Area. Press ALT-0 for help." at bounding box center [335, 324] width 282 height 13
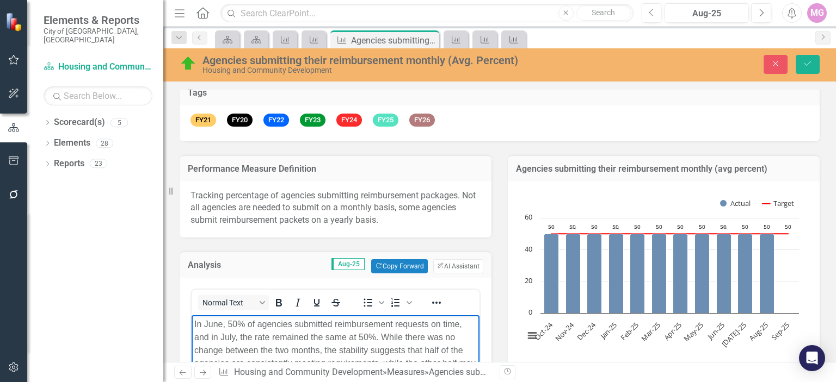
scroll to position [174, 0]
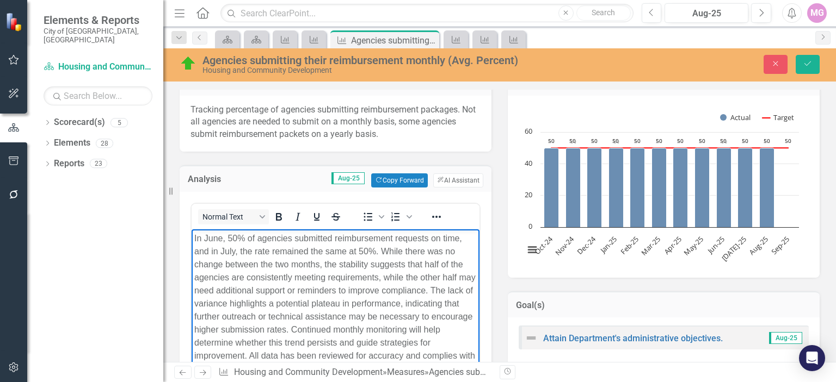
click at [221, 239] on p "In June, 50% of agencies submitted reimbursement requests on time, and in July,…" at bounding box center [335, 304] width 282 height 144
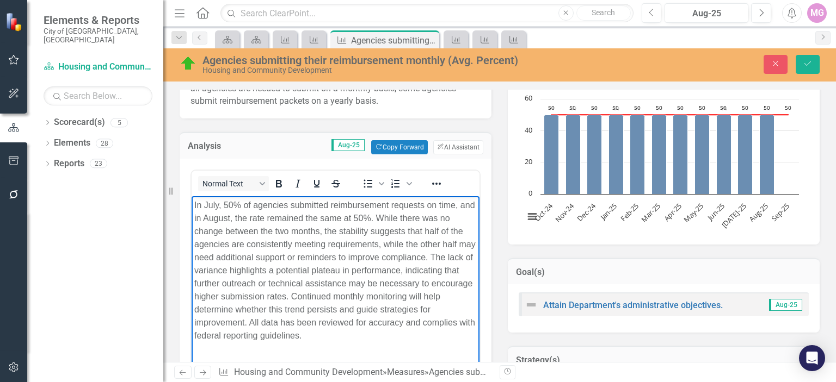
scroll to position [177, 0]
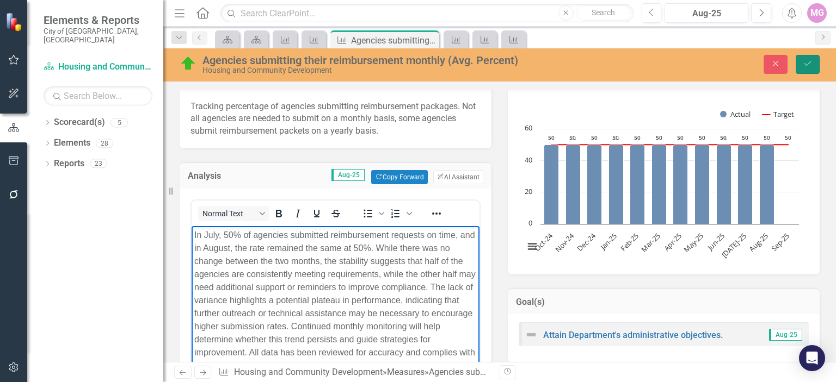
click at [809, 63] on icon "Save" at bounding box center [807, 64] width 10 height 8
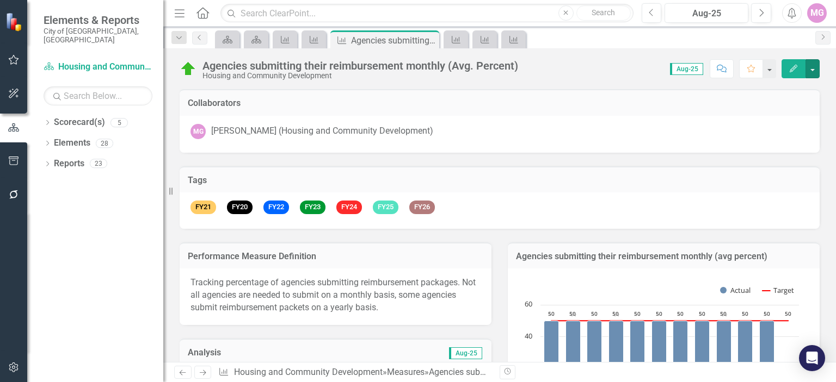
click at [809, 63] on button "button" at bounding box center [812, 68] width 14 height 19
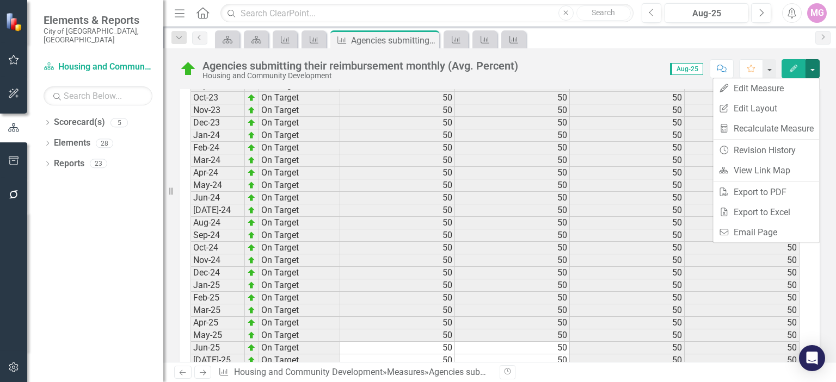
scroll to position [0, 0]
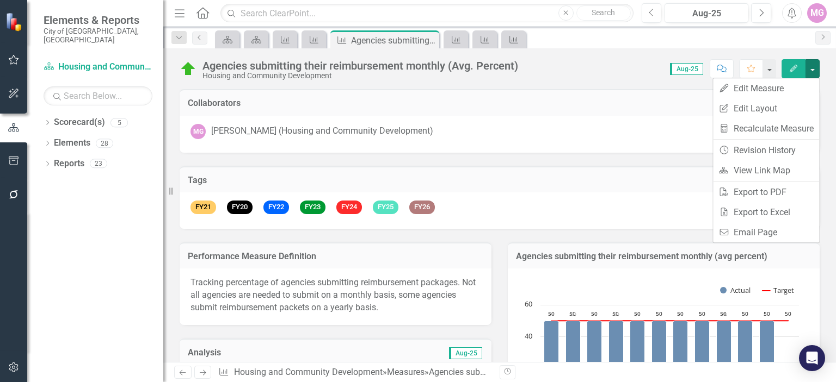
click at [577, 162] on div "Tags FY21 FY20 FY22 FY23 FY24 FY25 FY26" at bounding box center [499, 191] width 656 height 76
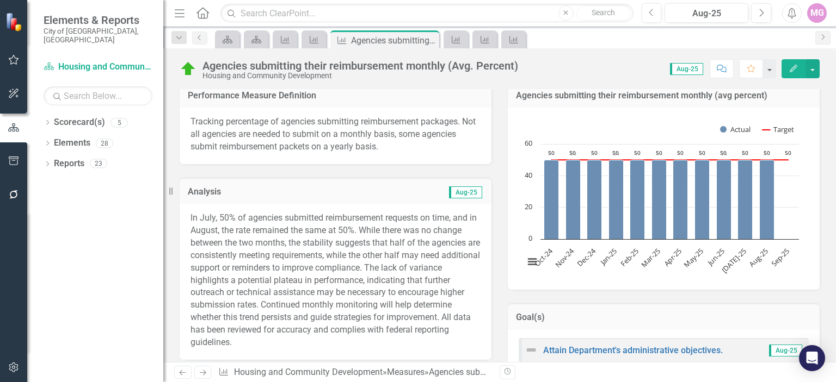
scroll to position [154, 0]
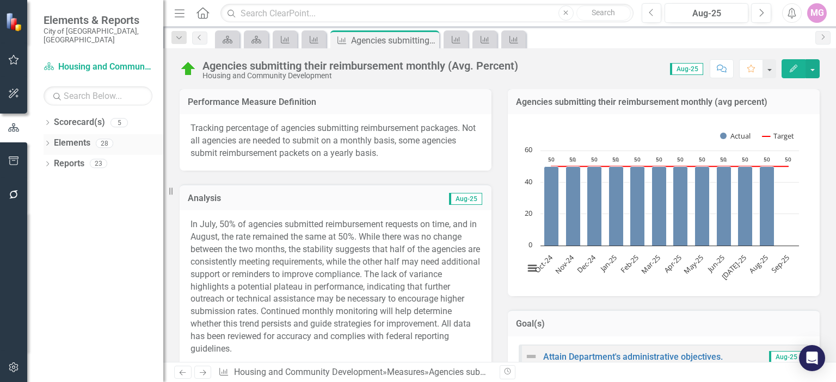
click at [82, 137] on link "Elements" at bounding box center [72, 143] width 36 height 13
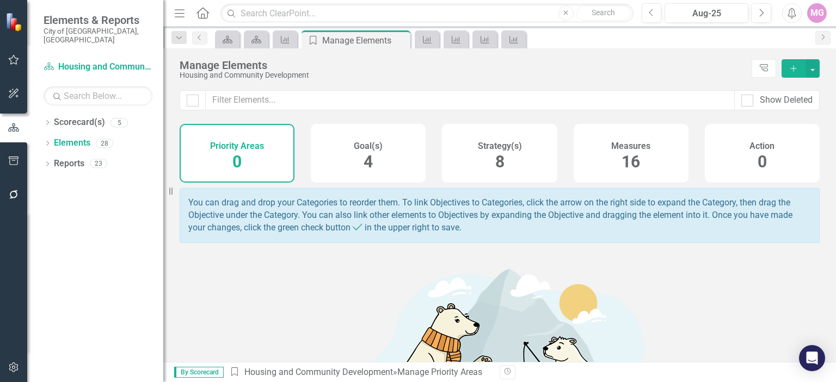
click at [599, 147] on div "Measures 16" at bounding box center [630, 153] width 115 height 59
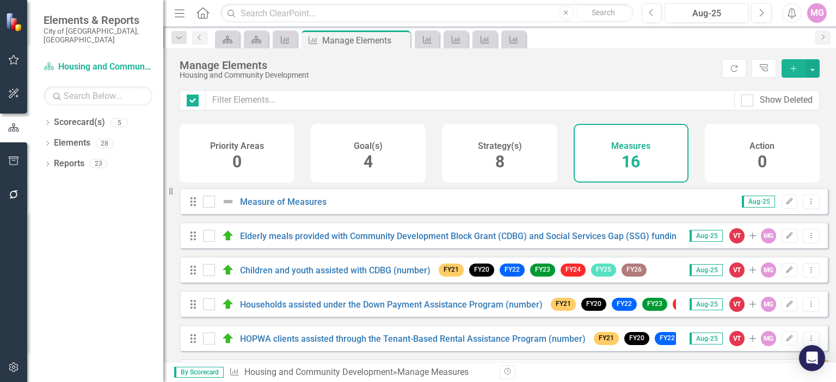
checkbox input "false"
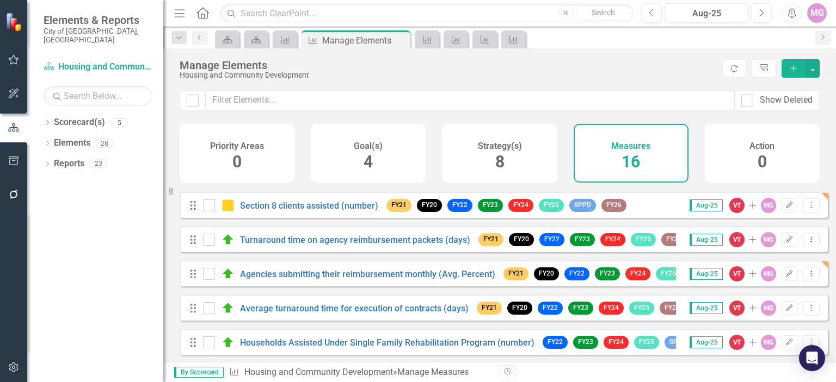
scroll to position [176, 0]
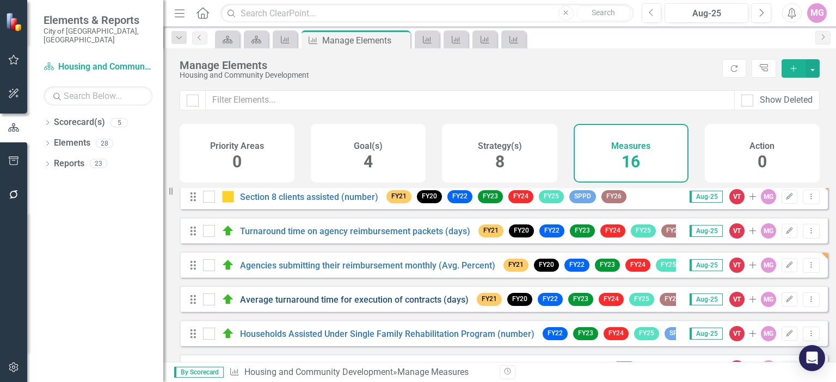
click at [442, 305] on link "Average turnaround time for execution of contracts (days)" at bounding box center [354, 300] width 228 height 10
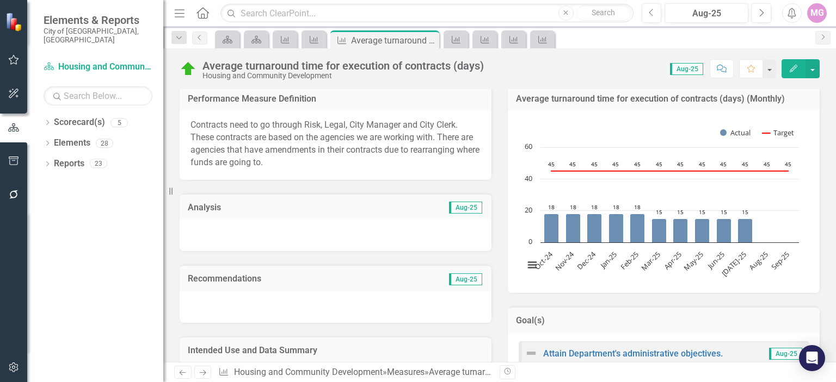
scroll to position [152, 0]
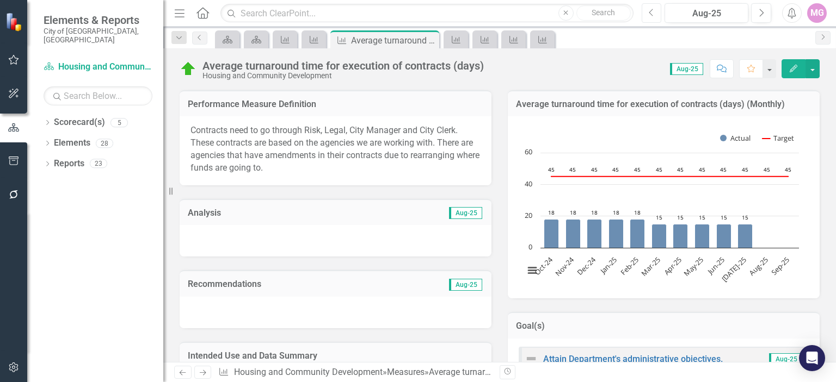
click at [652, 15] on icon "Previous" at bounding box center [651, 13] width 6 height 10
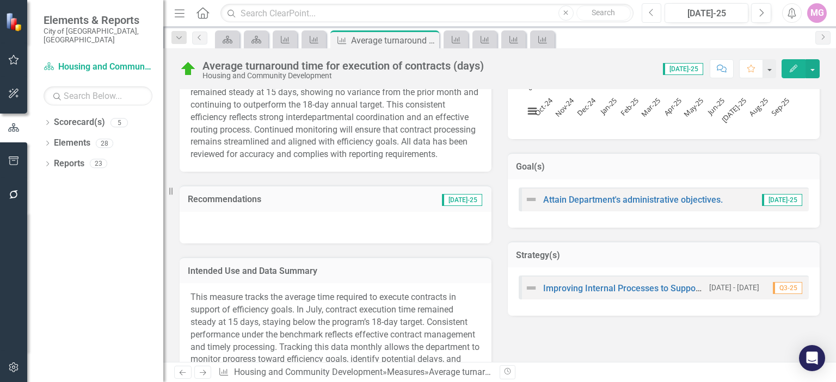
scroll to position [268, 0]
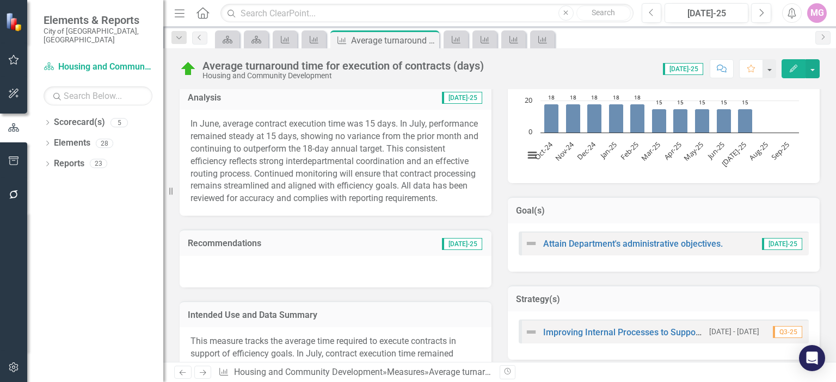
drag, startPoint x: 188, startPoint y: 121, endPoint x: 288, endPoint y: 176, distance: 114.2
click at [288, 176] on div "In June, average contract execution time was 15 days. In July, performance rema…" at bounding box center [336, 163] width 312 height 106
click at [288, 176] on p "In June, average contract execution time was 15 days. In July, performance rema…" at bounding box center [335, 161] width 290 height 87
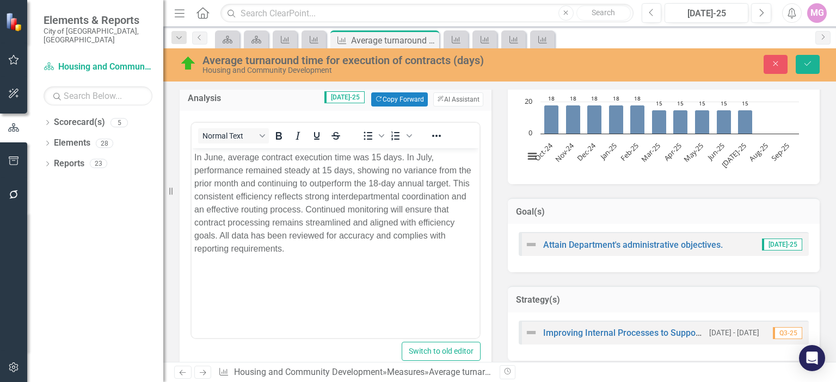
scroll to position [0, 0]
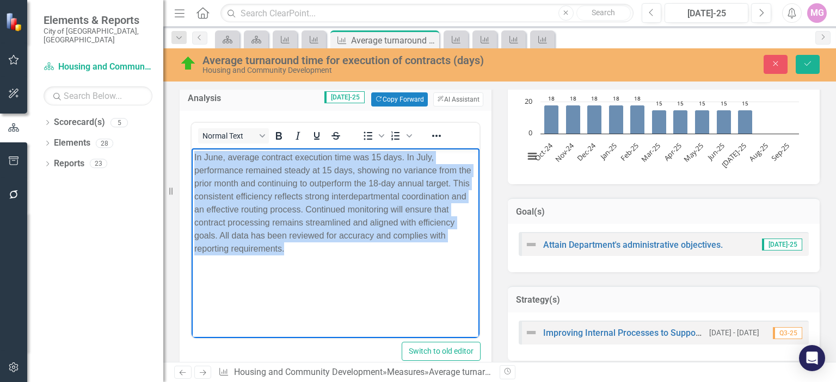
drag, startPoint x: 193, startPoint y: 159, endPoint x: 335, endPoint y: 262, distance: 175.0
click at [335, 262] on body "In June, average contract execution time was 15 days. In July, performance rema…" at bounding box center [335, 230] width 288 height 163
copy p "In June, average contract execution time was 15 days. In July, performance rema…"
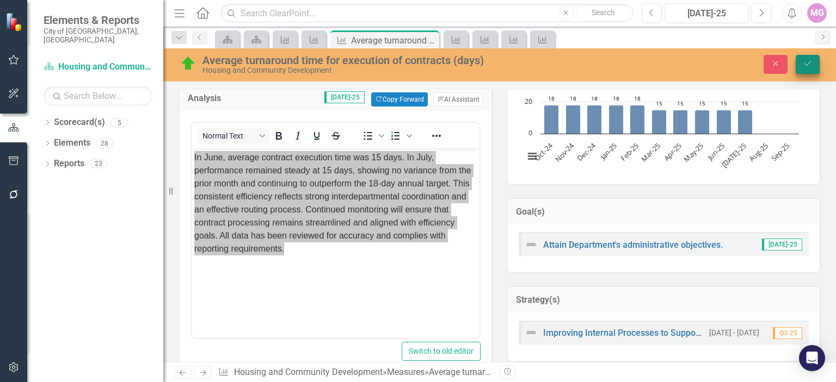
click at [804, 59] on button "Save" at bounding box center [807, 64] width 24 height 19
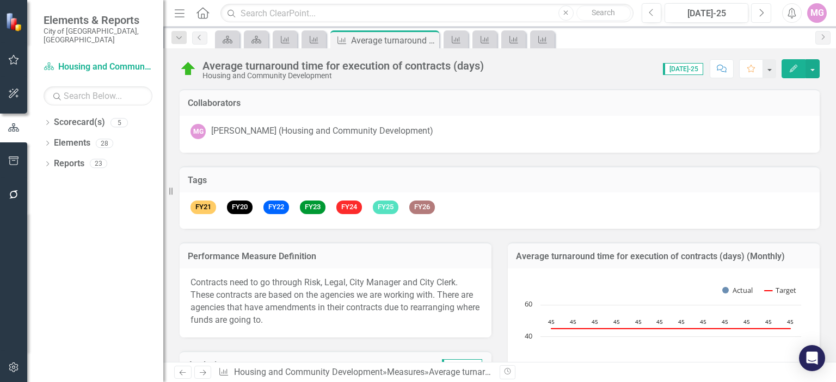
click at [762, 11] on icon "button" at bounding box center [761, 13] width 4 height 8
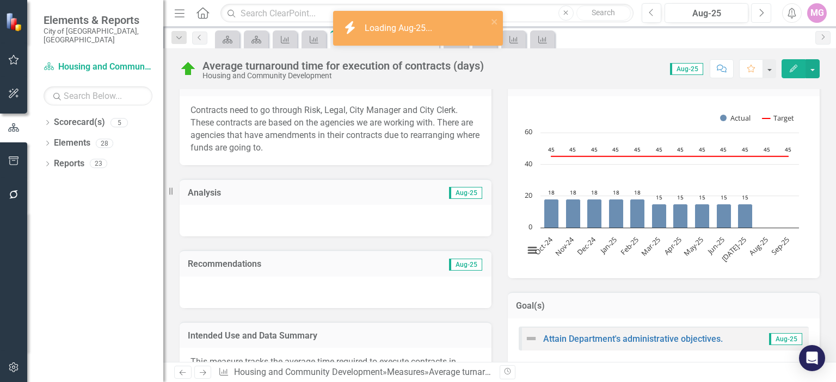
scroll to position [238, 0]
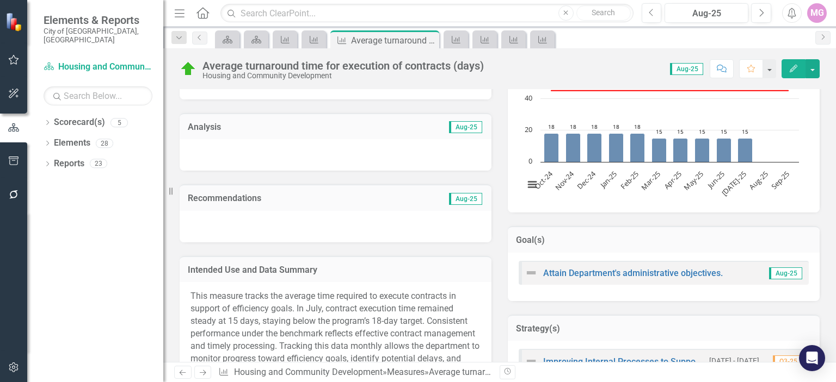
click at [261, 149] on div at bounding box center [336, 155] width 312 height 32
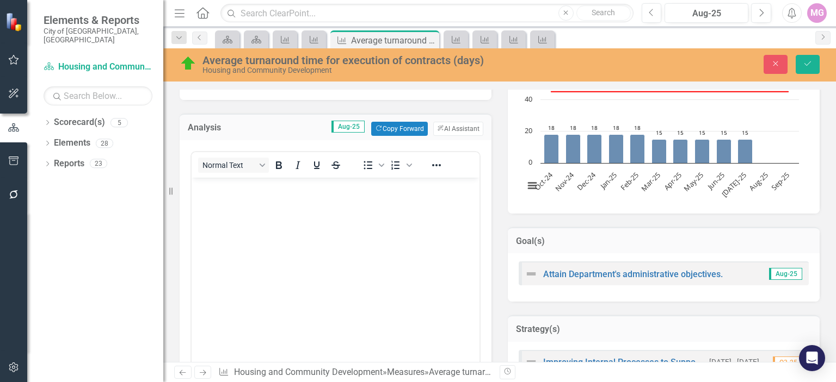
scroll to position [0, 0]
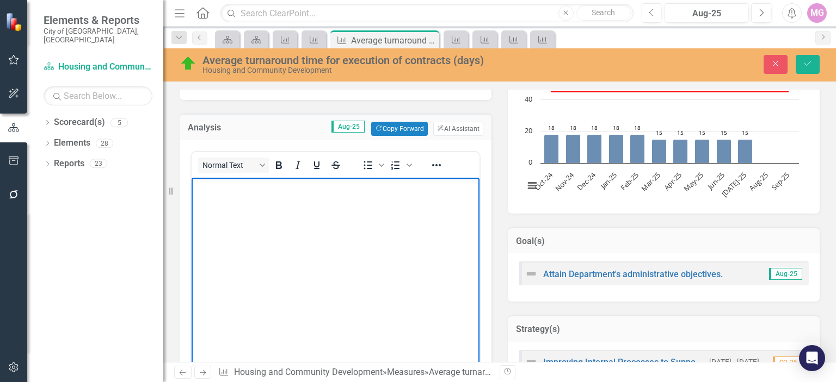
click at [210, 192] on p "Rich Text Area. Press ALT-0 for help." at bounding box center [335, 187] width 282 height 13
paste body "Rich Text Area. Press ALT-0 for help."
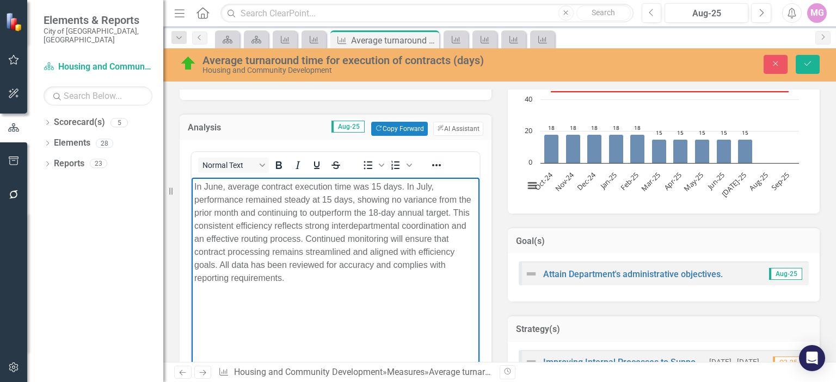
click at [223, 186] on p "In June, average contract execution time was 15 days. In July, performance rema…" at bounding box center [335, 233] width 282 height 104
click at [428, 188] on p "In July, average contract execution time was 15 days. In July, performance rema…" at bounding box center [335, 233] width 282 height 104
click at [812, 63] on icon "Save" at bounding box center [807, 64] width 10 height 8
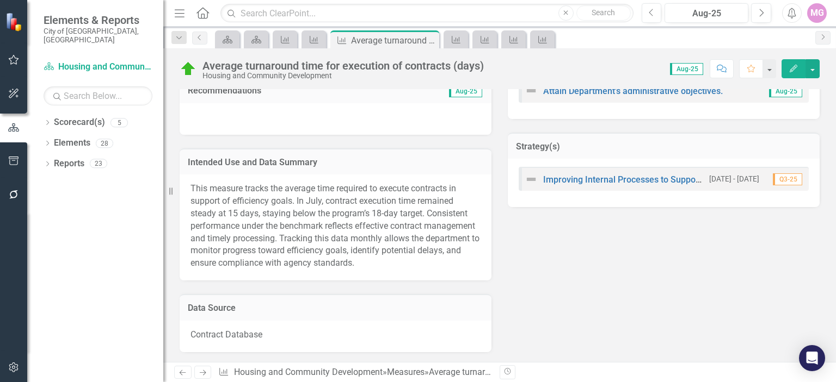
scroll to position [424, 0]
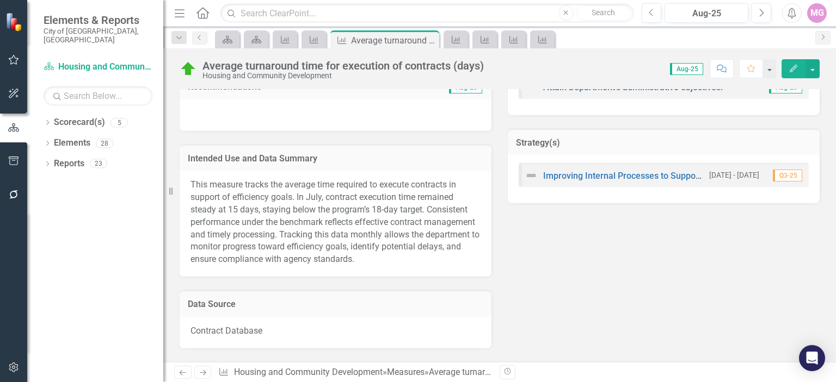
click at [334, 230] on span "This measure tracks the average time required to execute contracts in support o…" at bounding box center [334, 222] width 289 height 85
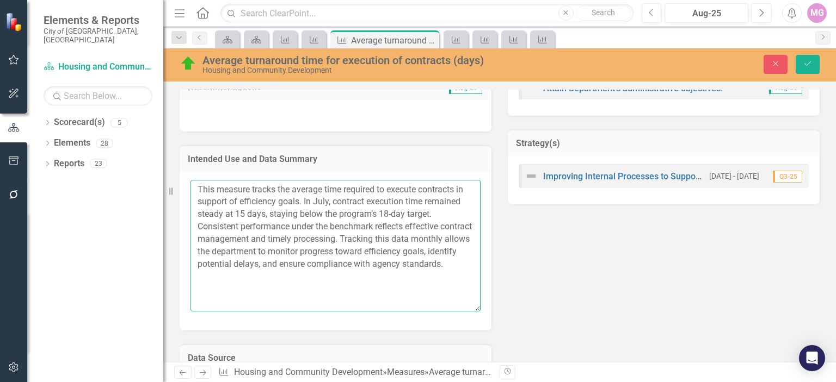
click at [327, 212] on textarea "This measure tracks the average time required to execute contracts in support o…" at bounding box center [335, 246] width 290 height 132
type textarea "This measure tracks the average time required to execute contracts in support o…"
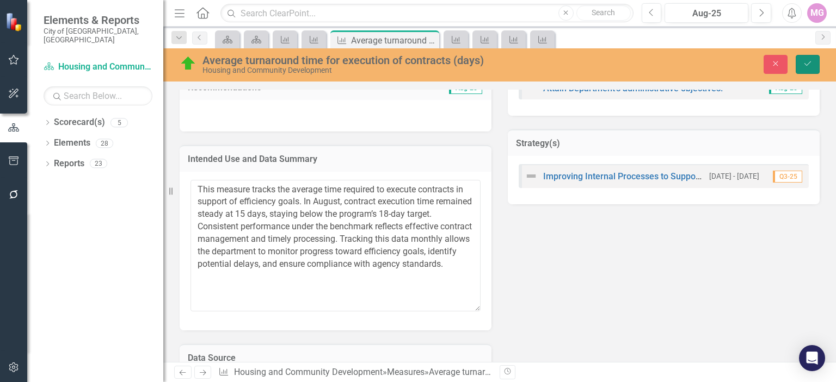
click at [811, 67] on icon "Save" at bounding box center [807, 64] width 10 height 8
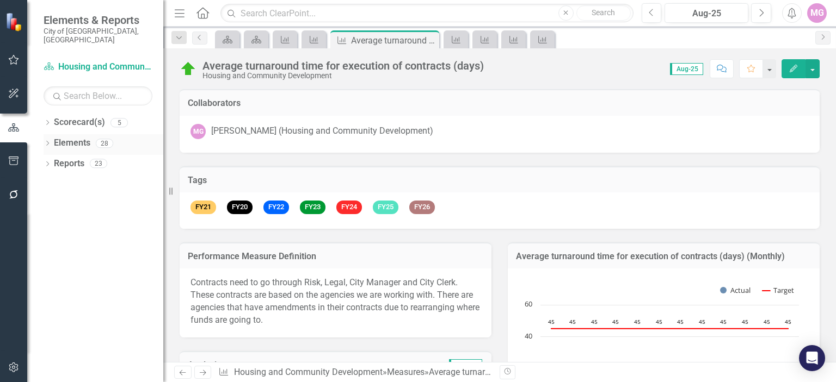
click at [88, 137] on link "Elements" at bounding box center [72, 143] width 36 height 13
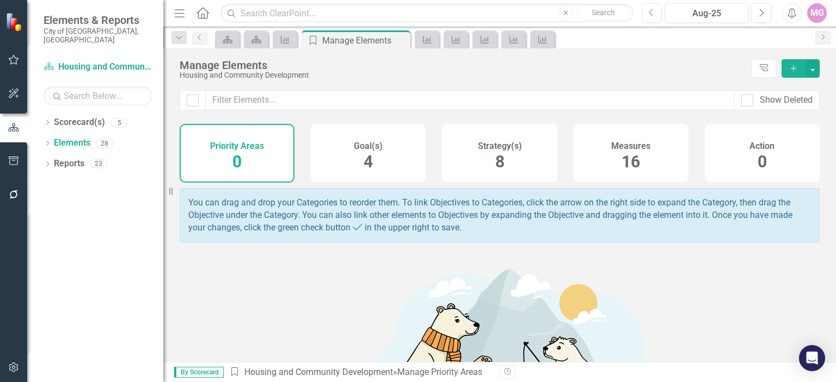
click at [611, 150] on h4 "Measures" at bounding box center [630, 146] width 39 height 10
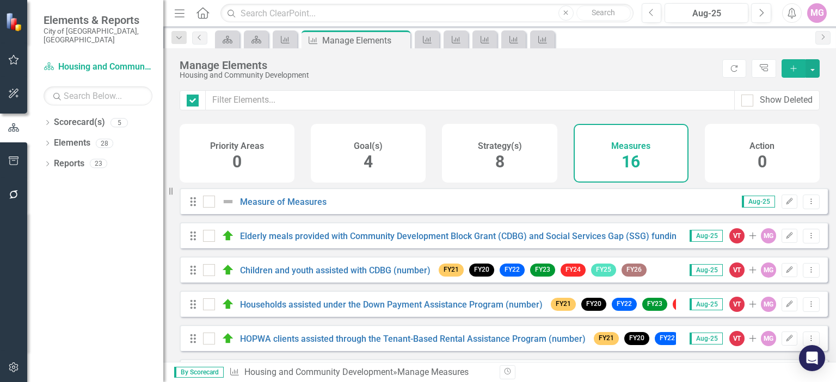
checkbox input "false"
click at [296, 242] on link "Elderly meals provided with Community Development Block Grant (CDBG) and Social…" at bounding box center [480, 236] width 480 height 10
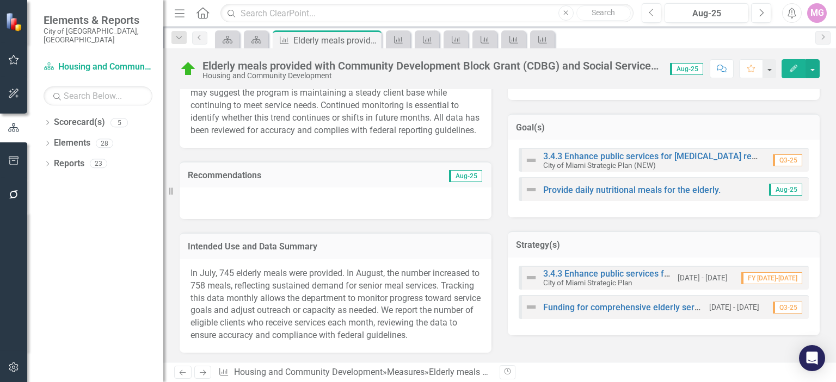
scroll to position [367, 0]
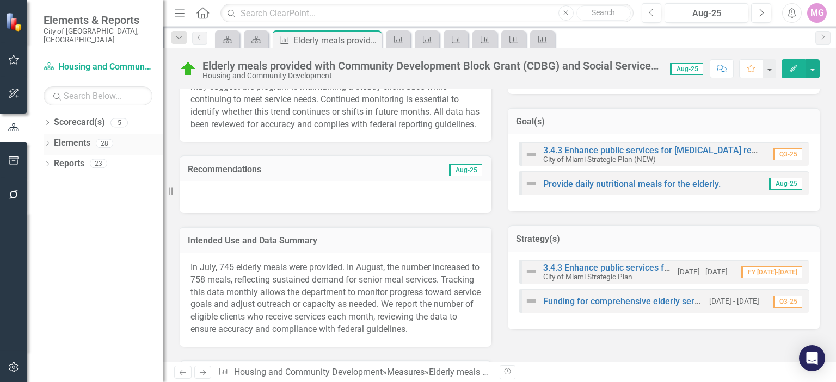
click at [70, 137] on link "Elements" at bounding box center [72, 143] width 36 height 13
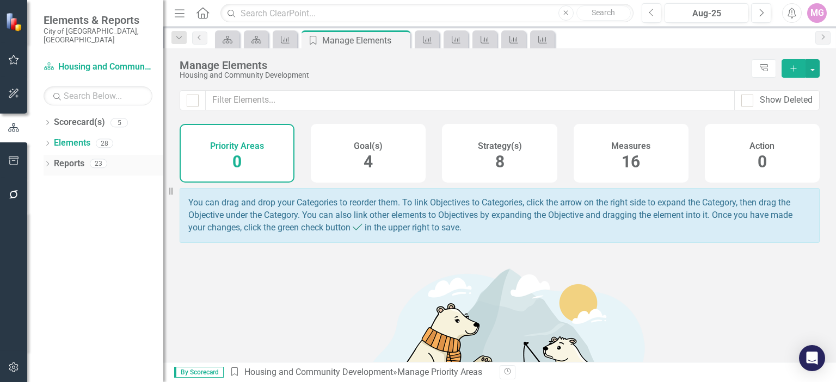
click at [67, 158] on link "Reports" at bounding box center [69, 164] width 30 height 13
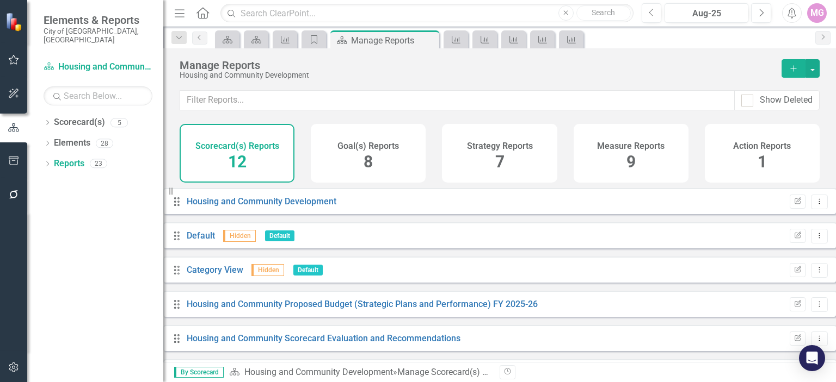
click at [633, 145] on h4 "Measure Reports" at bounding box center [630, 146] width 67 height 10
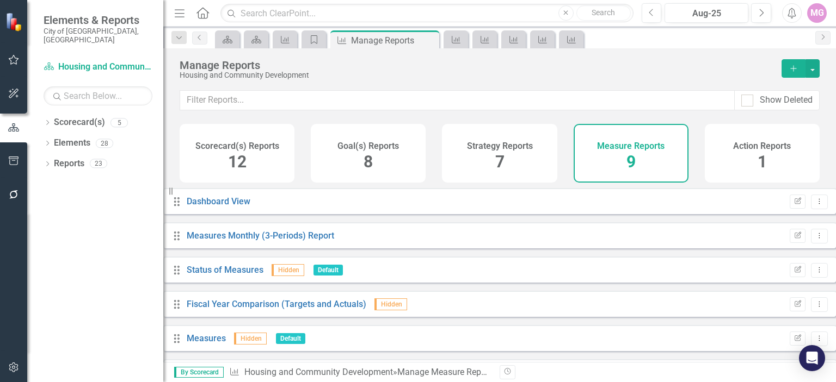
scroll to position [142, 0]
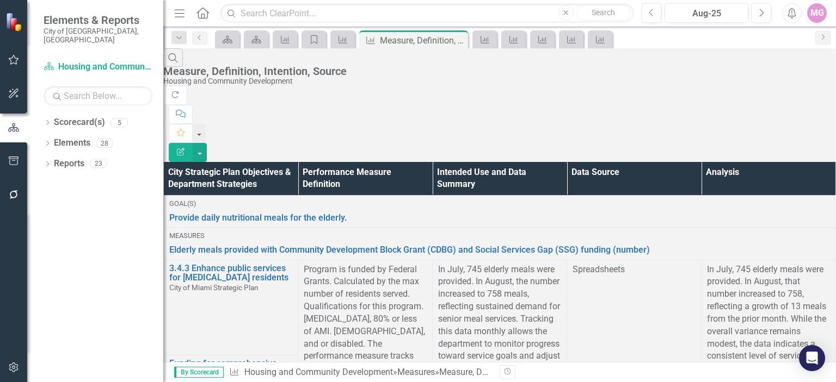
scroll to position [2407, 0]
click at [84, 158] on link "Reports" at bounding box center [69, 164] width 30 height 13
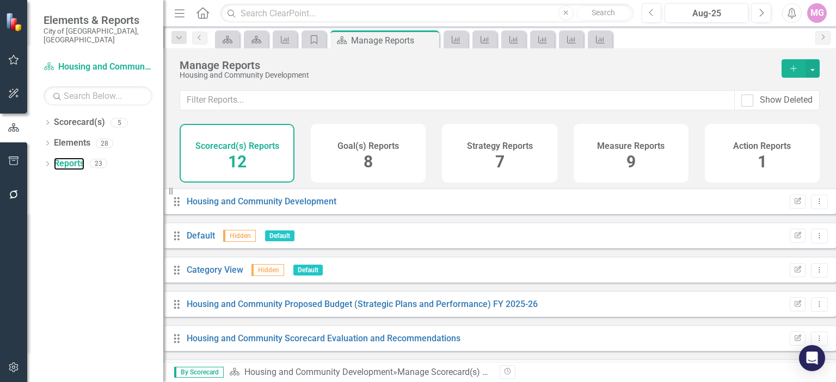
scroll to position [70, 0]
click at [610, 168] on div "Measure Reports 9" at bounding box center [630, 153] width 115 height 59
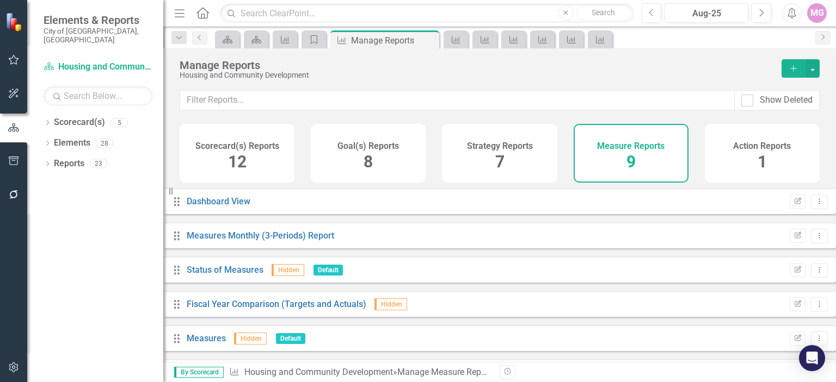
scroll to position [142, 0]
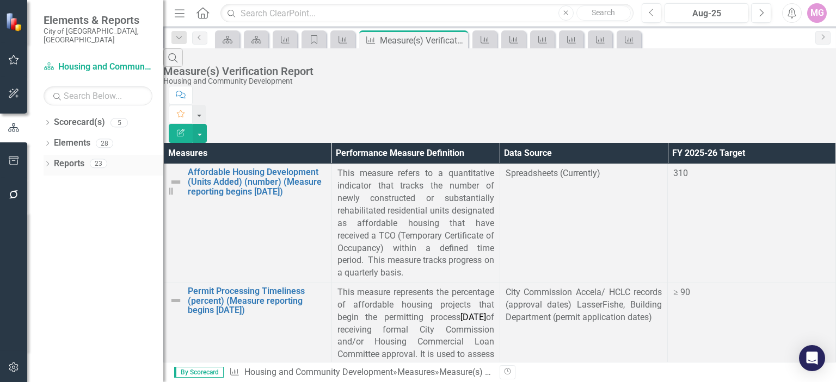
click at [66, 158] on link "Reports" at bounding box center [69, 164] width 30 height 13
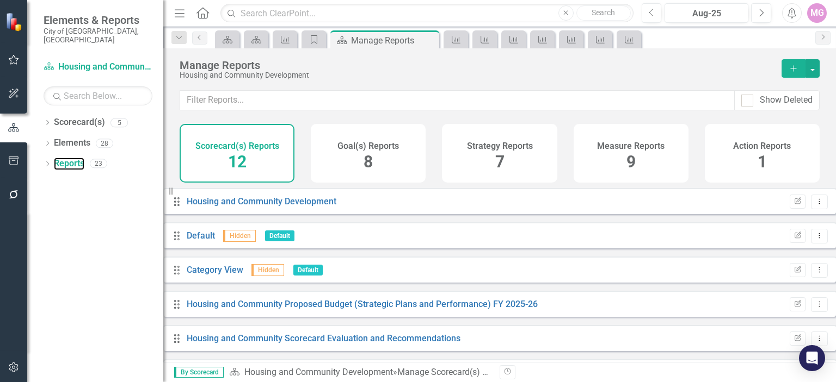
scroll to position [245, 0]
click at [648, 161] on div "Measure Reports 9" at bounding box center [630, 153] width 115 height 59
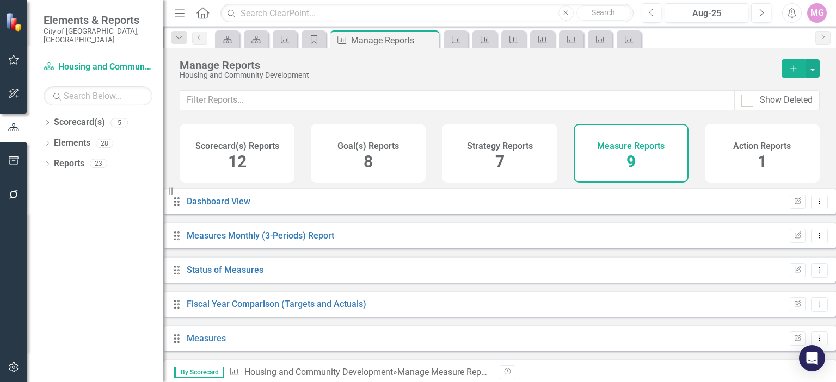
scroll to position [142, 0]
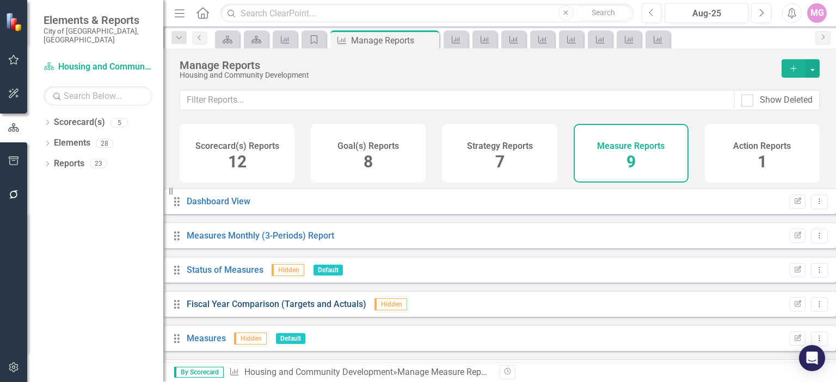
click at [282, 310] on link "Fiscal Year Comparison (Targets and Actuals)" at bounding box center [277, 304] width 180 height 10
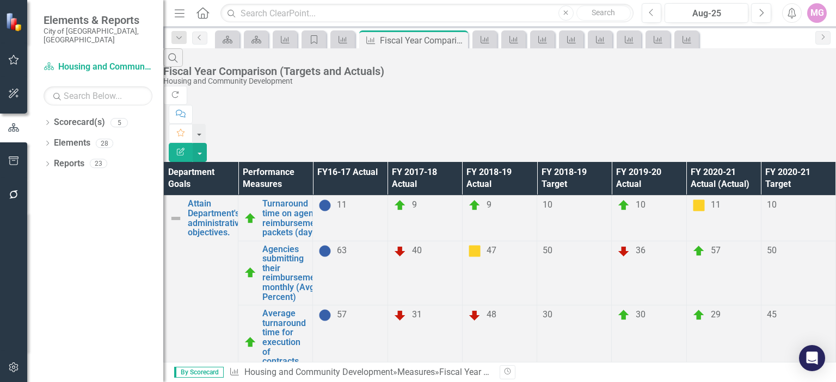
click at [64, 159] on link "Reports" at bounding box center [69, 164] width 30 height 13
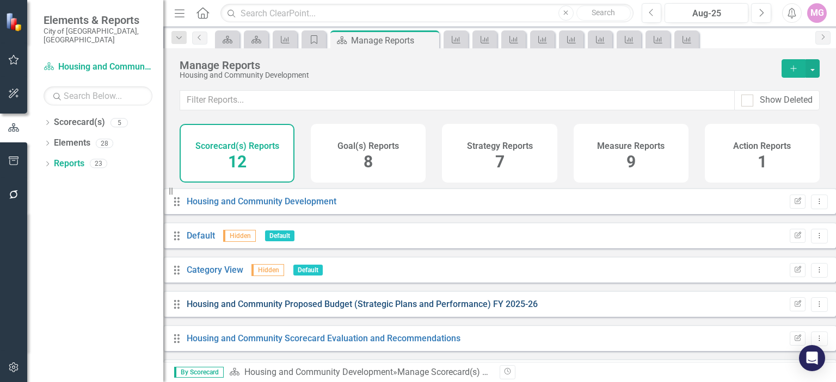
click at [335, 309] on link "Housing and Community Proposed Budget (Strategic Plans and Performance) FY 2025…" at bounding box center [362, 304] width 351 height 10
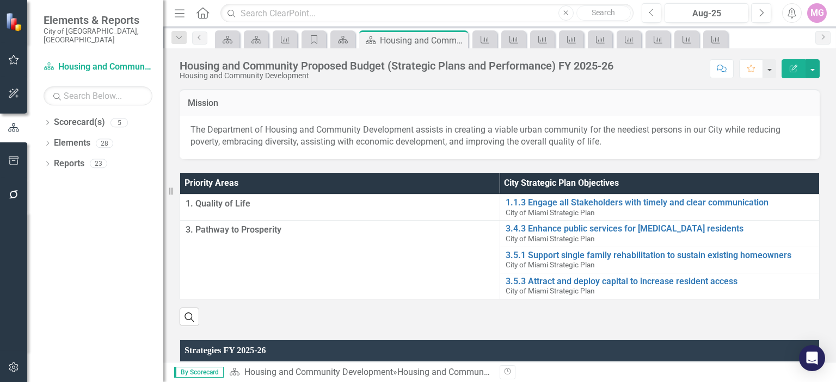
click at [815, 13] on div "MG" at bounding box center [817, 13] width 20 height 20
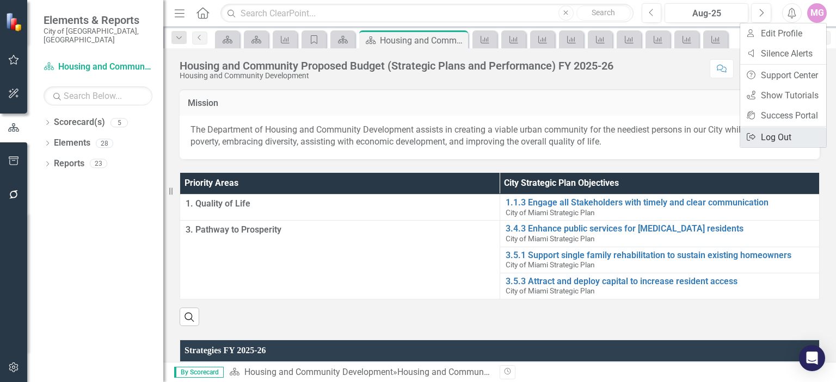
click at [770, 132] on link "Logout Log Out" at bounding box center [783, 137] width 86 height 20
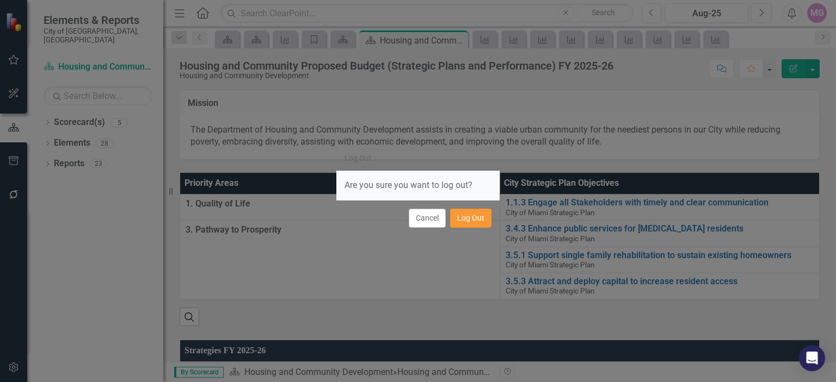
click at [468, 222] on button "Log Out" at bounding box center [470, 218] width 41 height 19
